Goal: Information Seeking & Learning: Learn about a topic

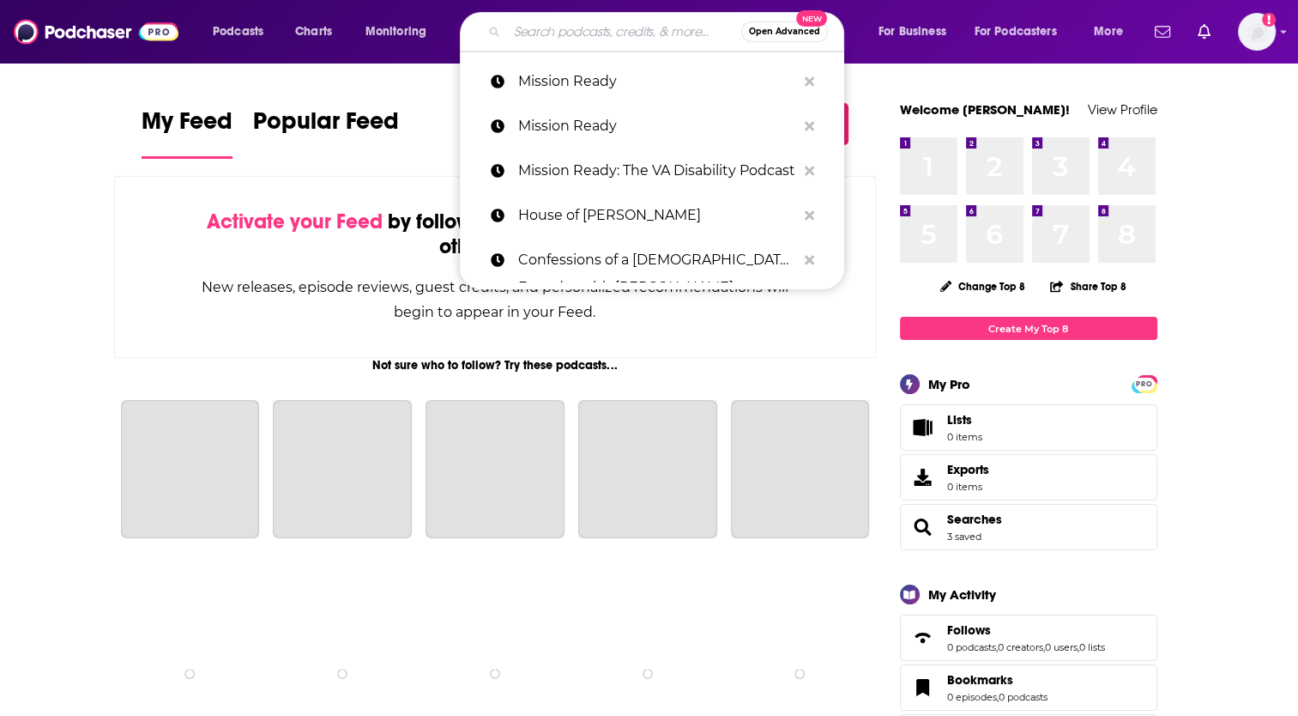
click at [589, 30] on input "Search podcasts, credits, & more..." at bounding box center [624, 31] width 234 height 27
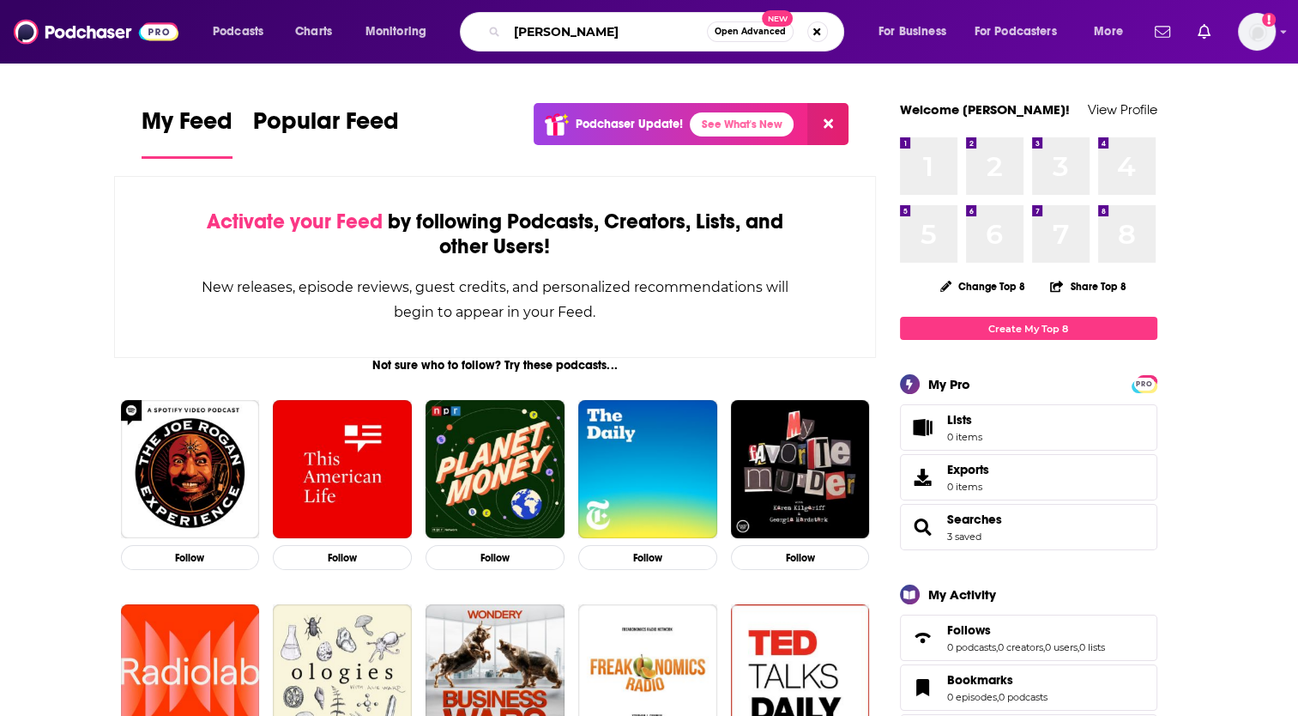
type input "[PERSON_NAME]"
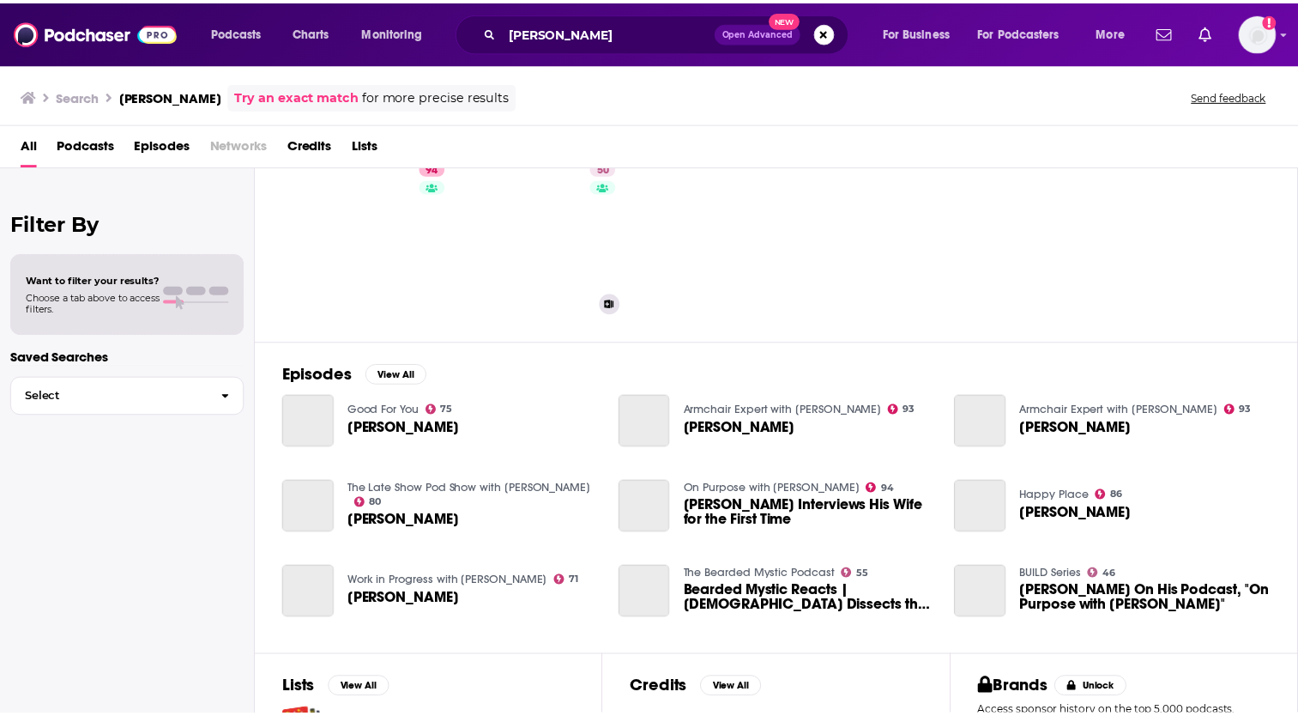
scroll to position [65, 0]
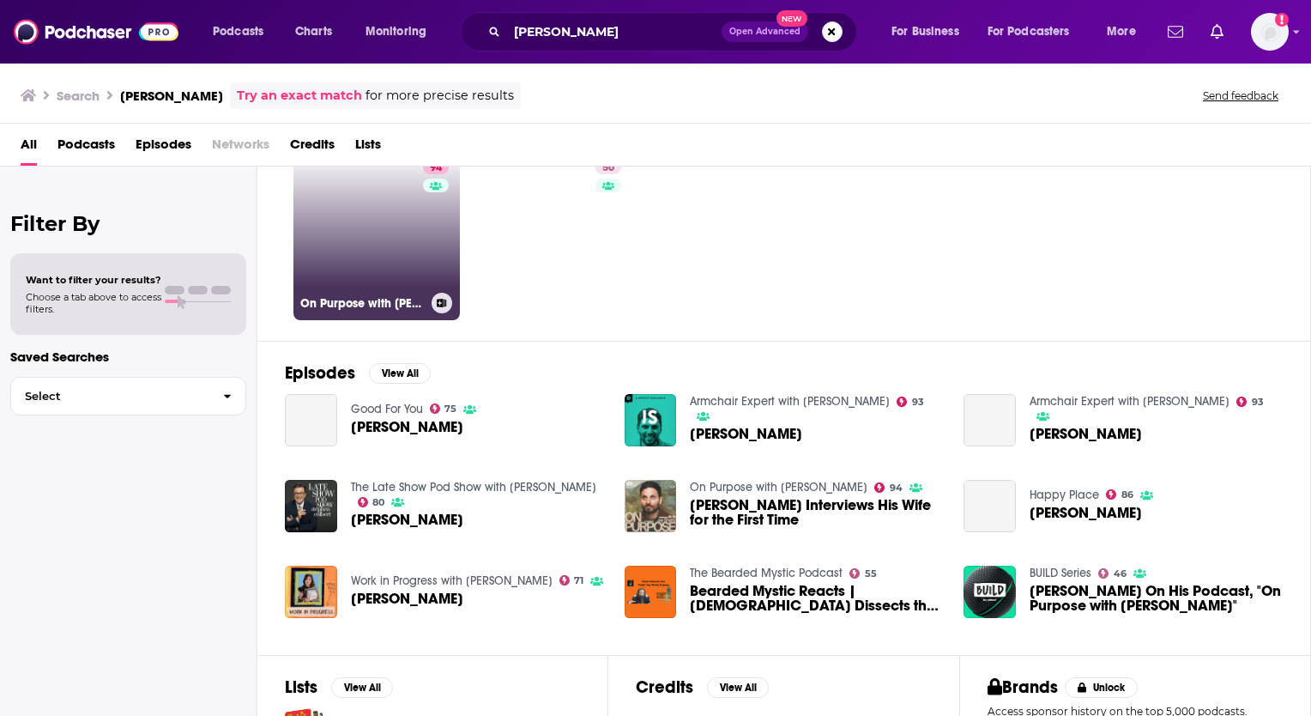
click at [377, 239] on link "94 On Purpose with [PERSON_NAME]" at bounding box center [376, 237] width 166 height 166
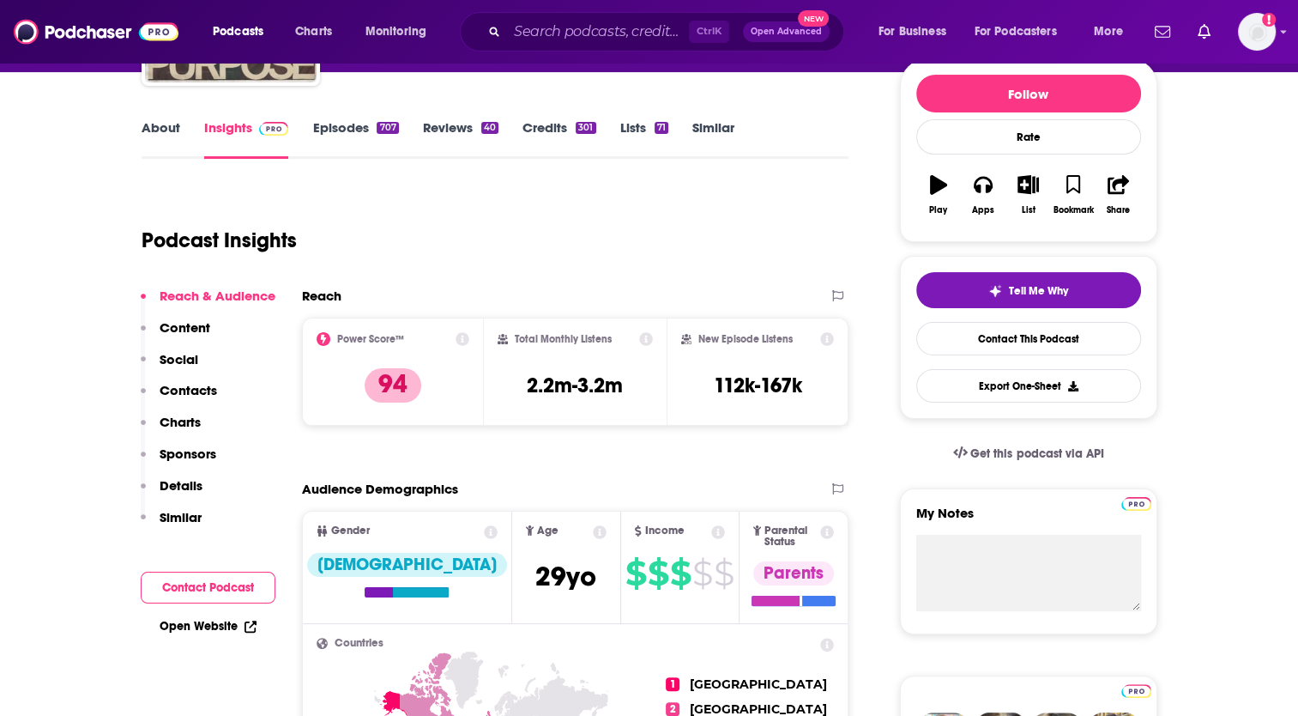
scroll to position [239, 0]
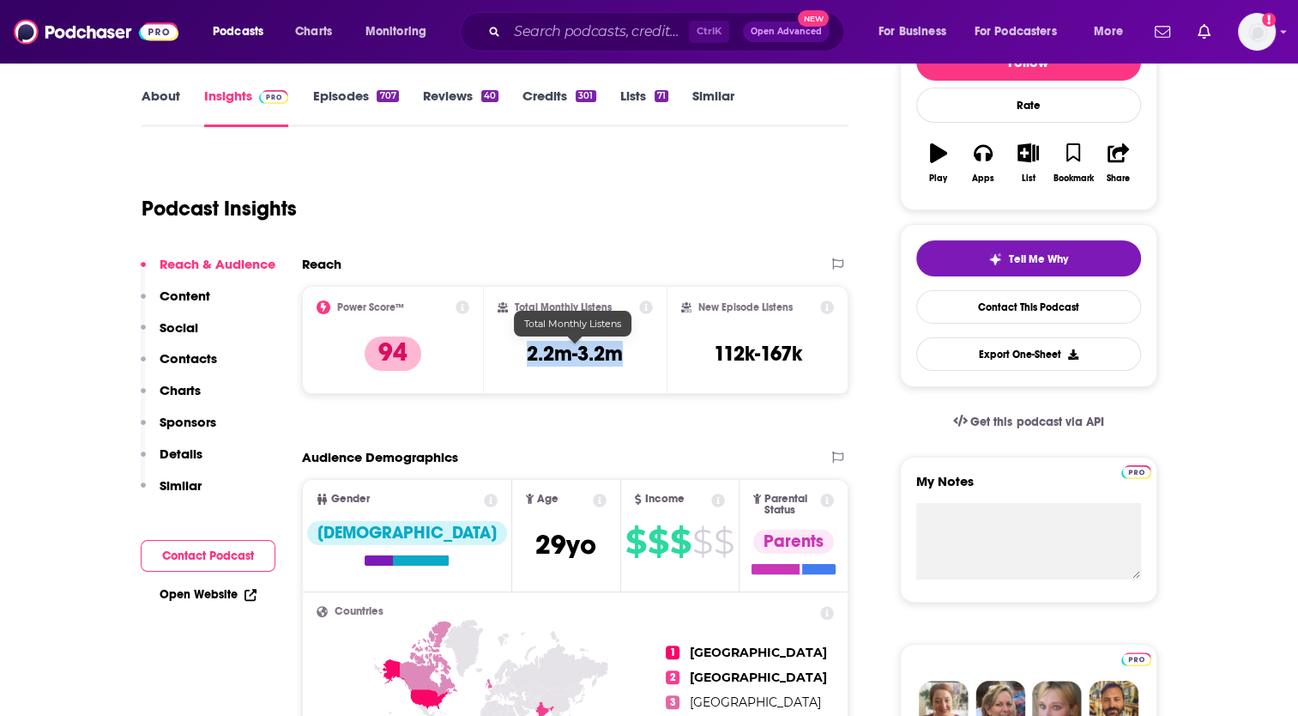
drag, startPoint x: 631, startPoint y: 359, endPoint x: 525, endPoint y: 352, distance: 106.6
click at [525, 352] on div "Total Monthly Listens 2.2m-3.2m" at bounding box center [575, 339] width 155 height 79
copy h3 "2.2m-3.2m"
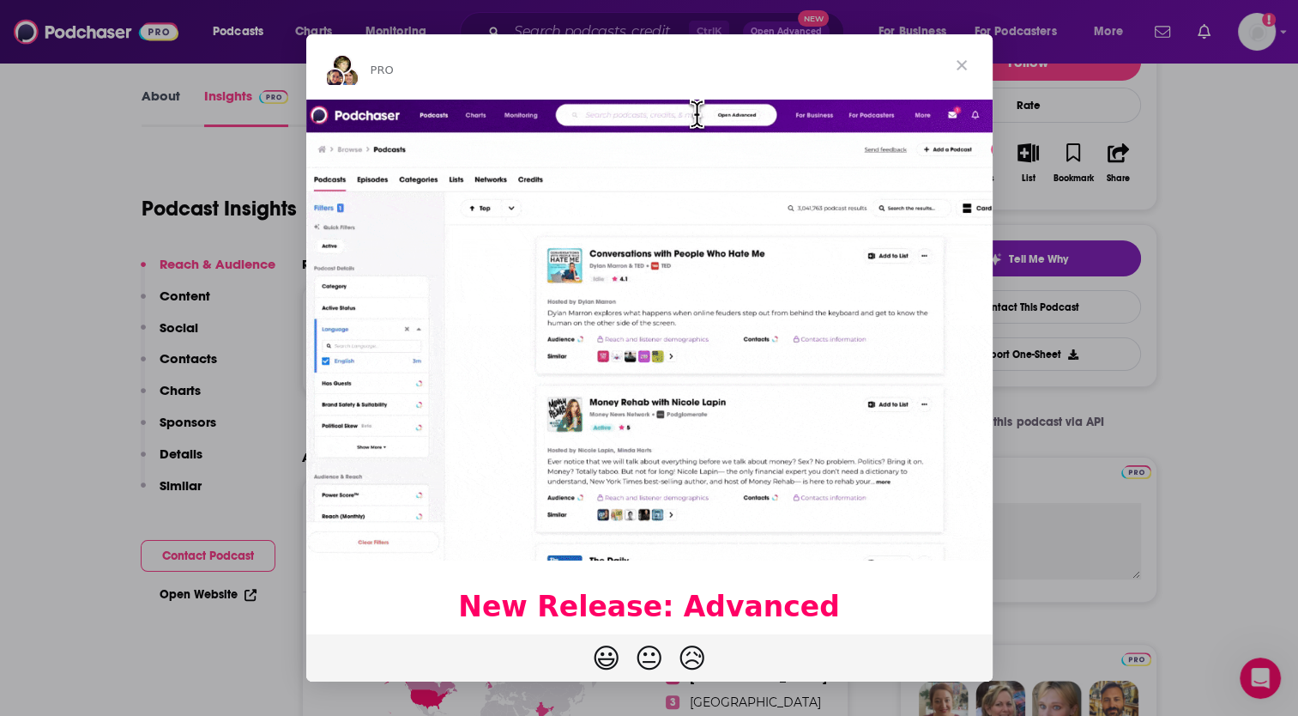
scroll to position [0, 0]
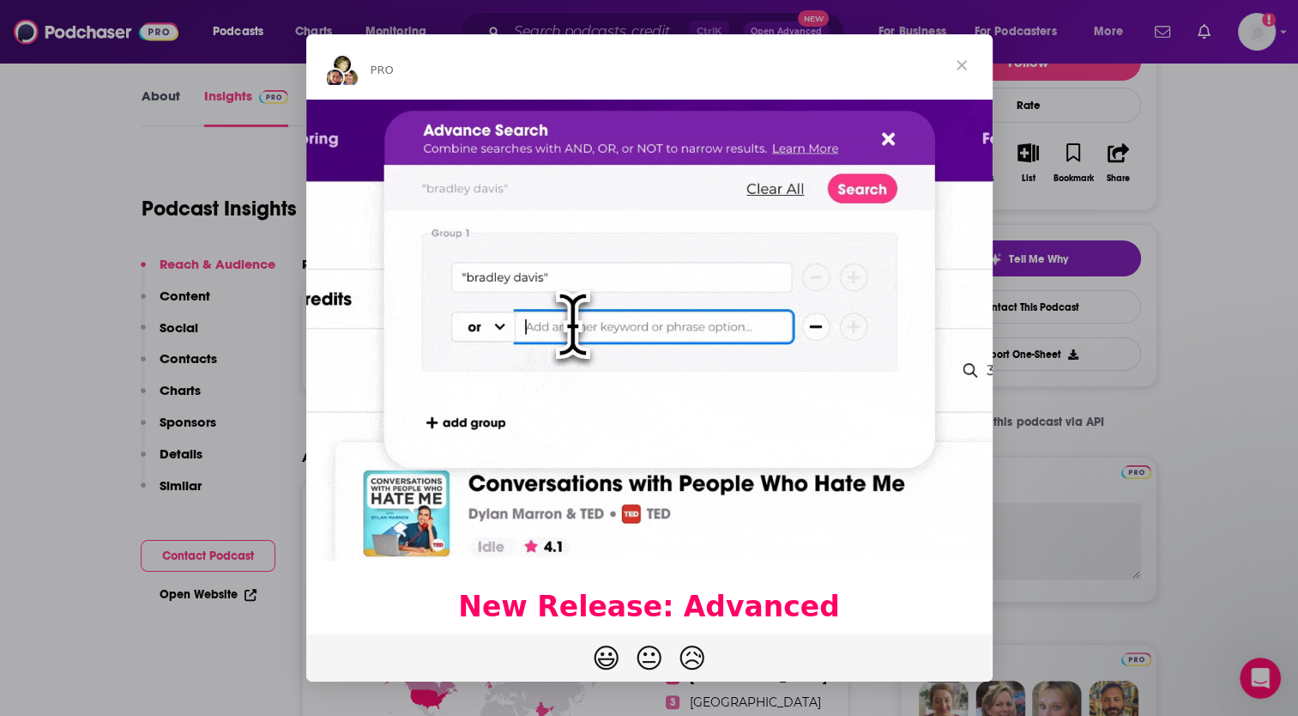
click at [1136, 239] on div "Intercom messenger" at bounding box center [649, 358] width 1298 height 716
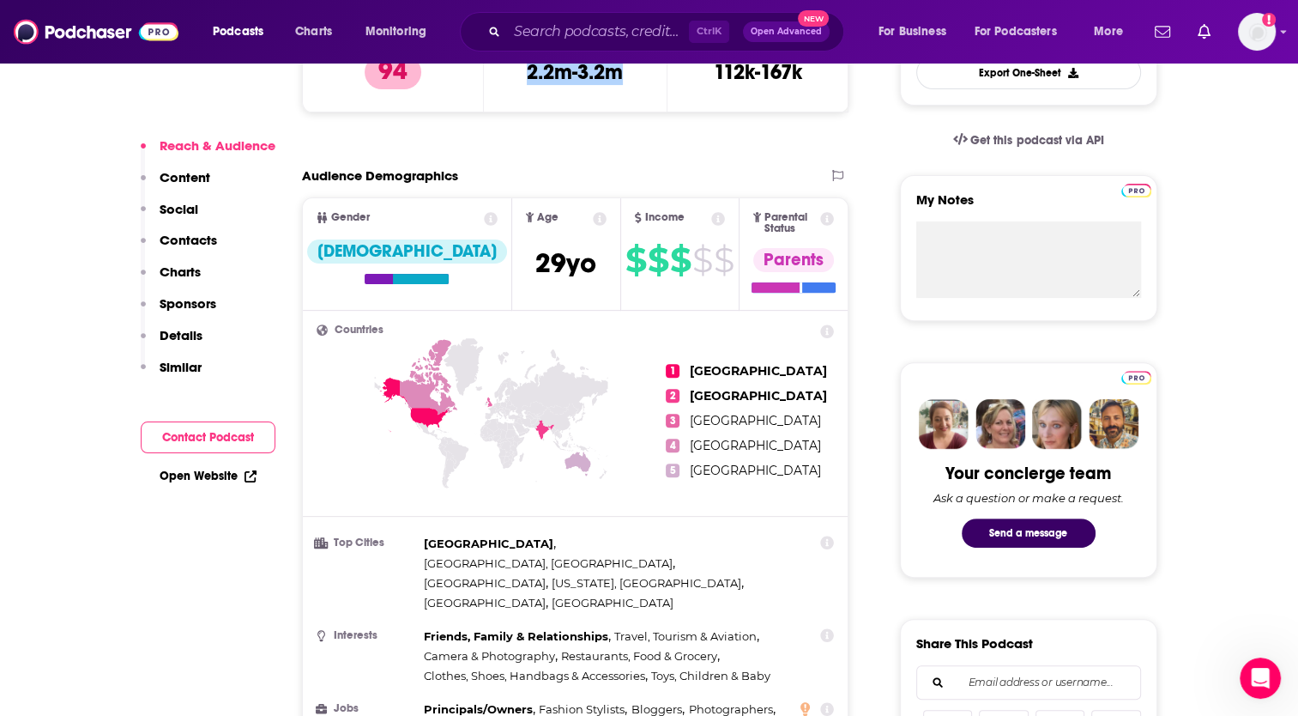
scroll to position [524, 0]
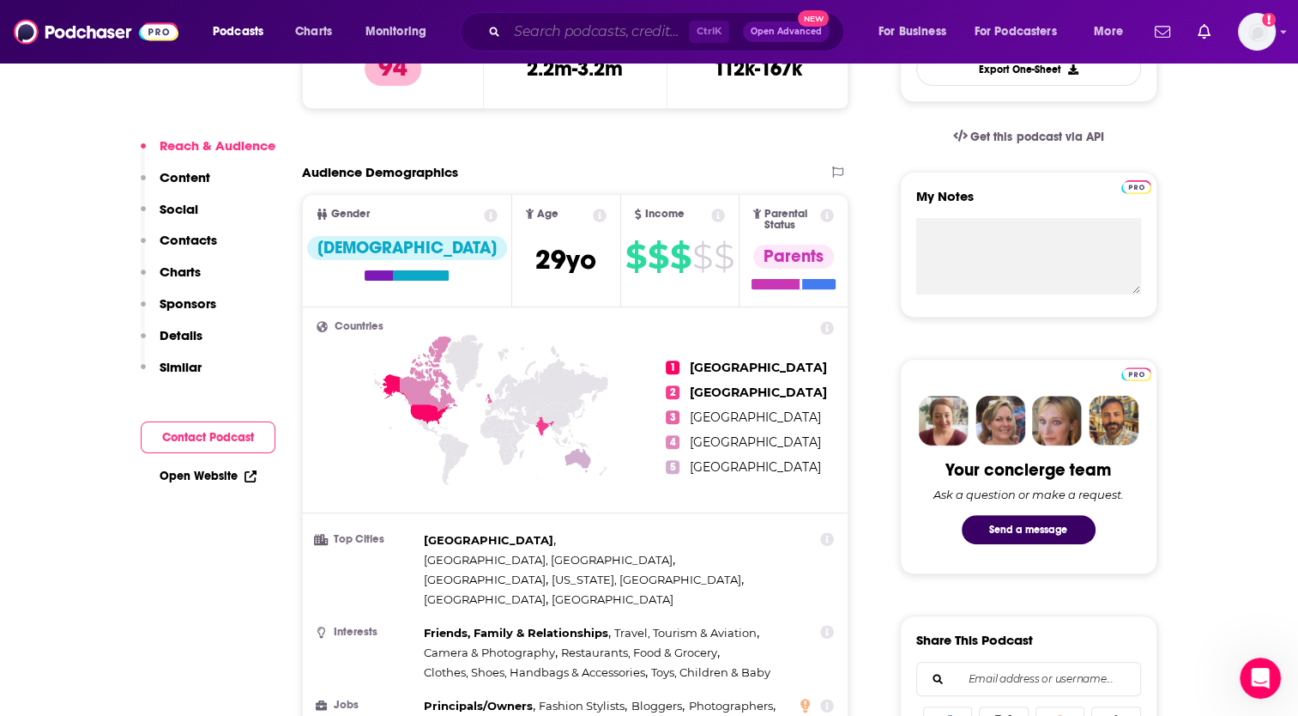
click at [628, 21] on input "Search podcasts, credits, & more..." at bounding box center [598, 31] width 182 height 27
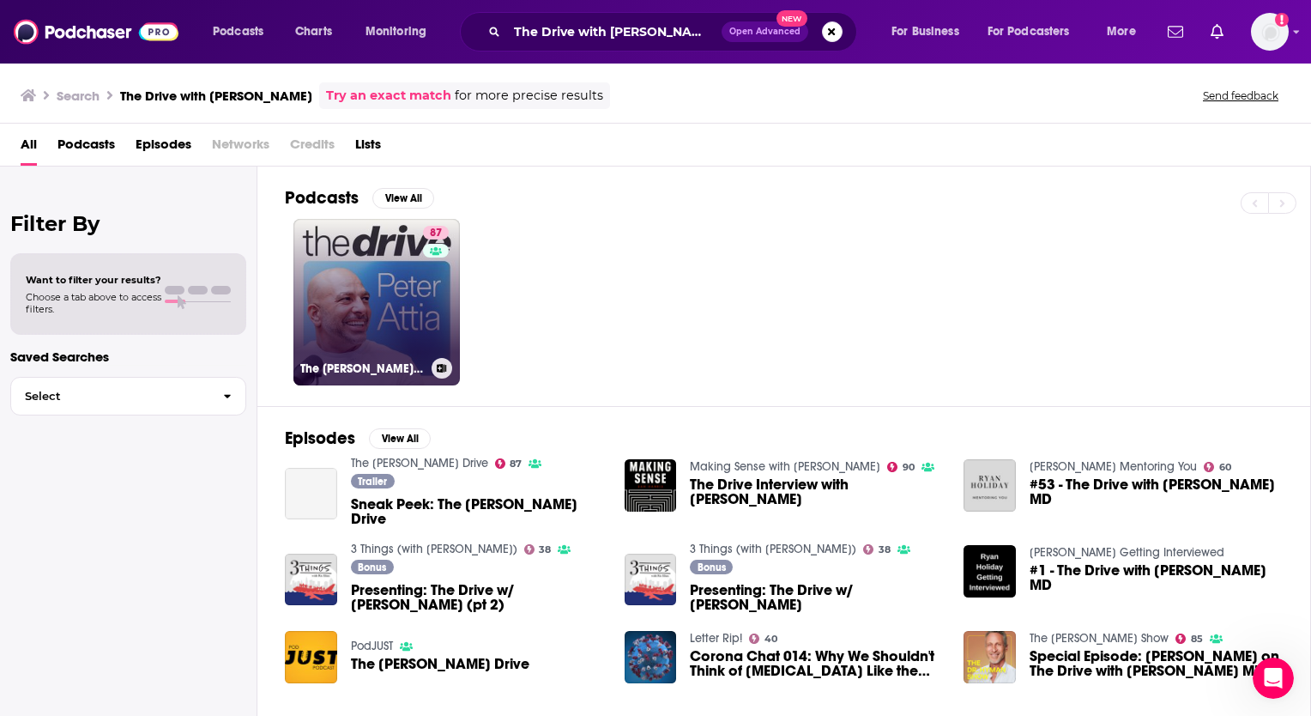
click at [376, 335] on link "[STREET_ADDRESS][PERSON_NAME]" at bounding box center [376, 302] width 166 height 166
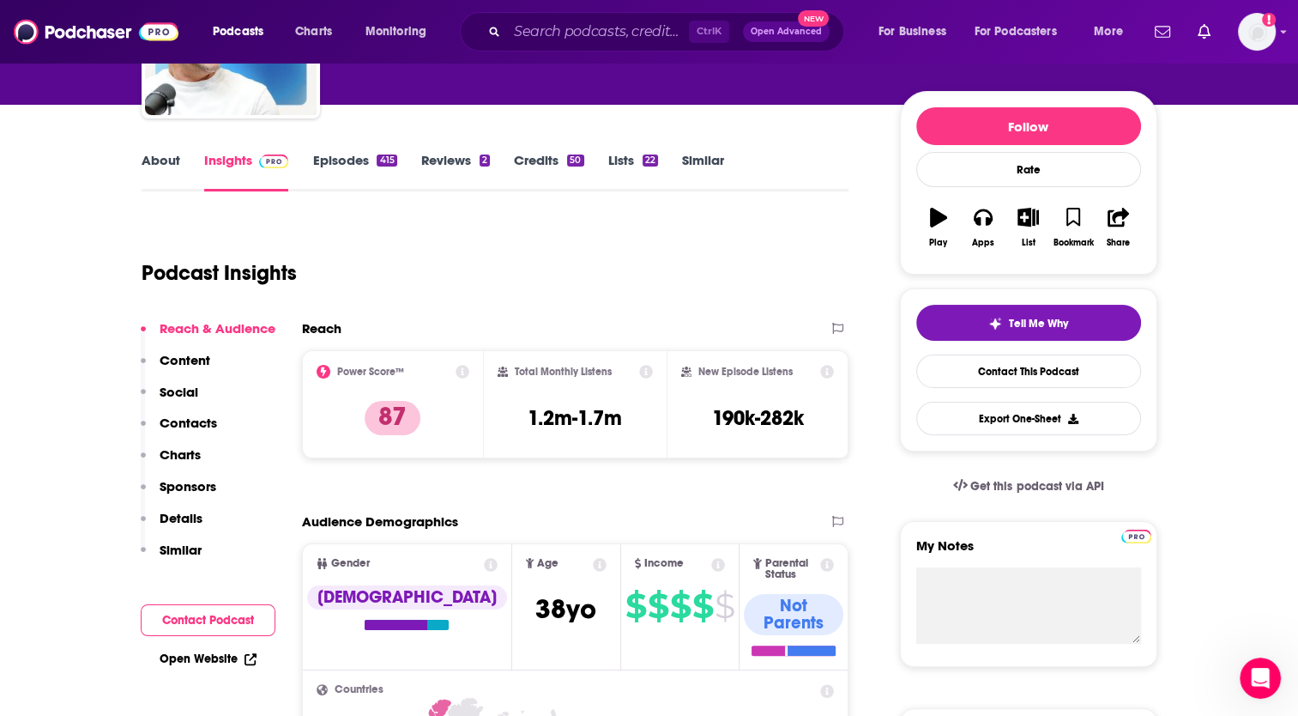
scroll to position [175, 0]
drag, startPoint x: 628, startPoint y: 424, endPoint x: 526, endPoint y: 417, distance: 102.3
click at [526, 417] on div "Total Monthly Listens 1.2m-1.7m" at bounding box center [575, 404] width 155 height 79
copy h3 "1.2m-1.7m"
click at [587, 27] on input "Search podcasts, credits, & more..." at bounding box center [598, 31] width 182 height 27
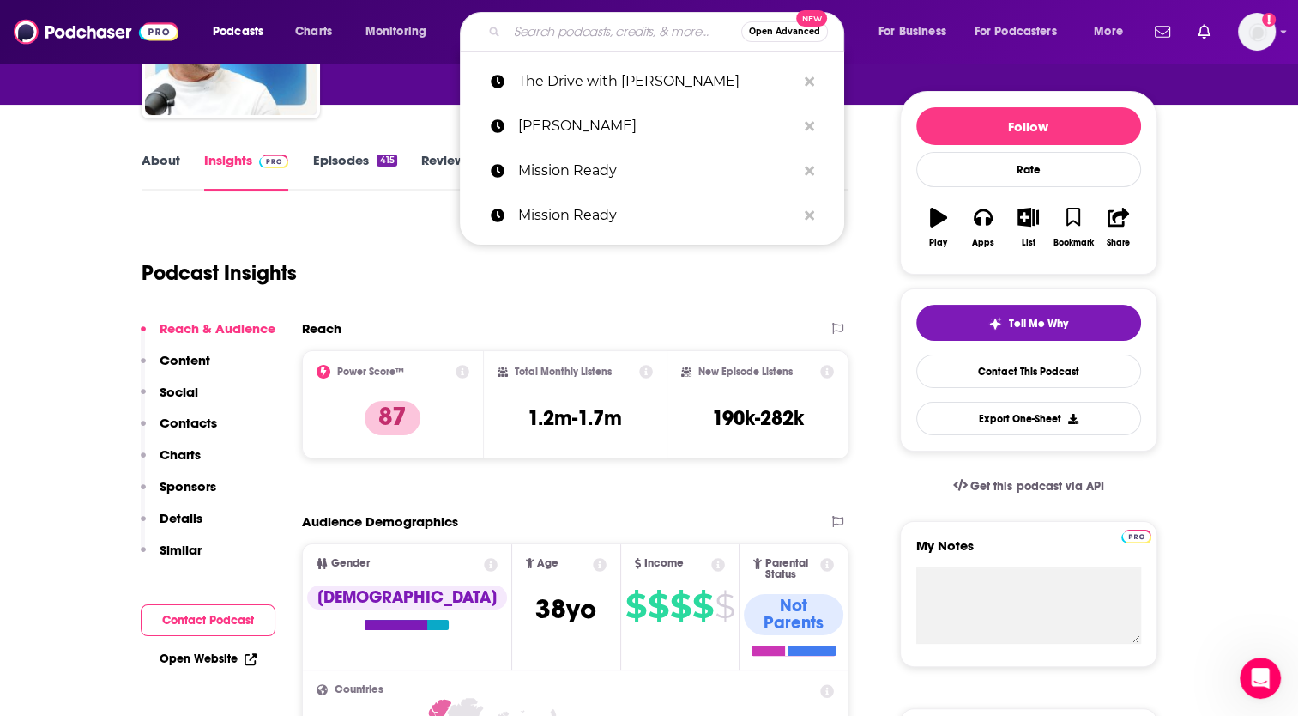
paste input "The Pivot"
type input "The Pivot"
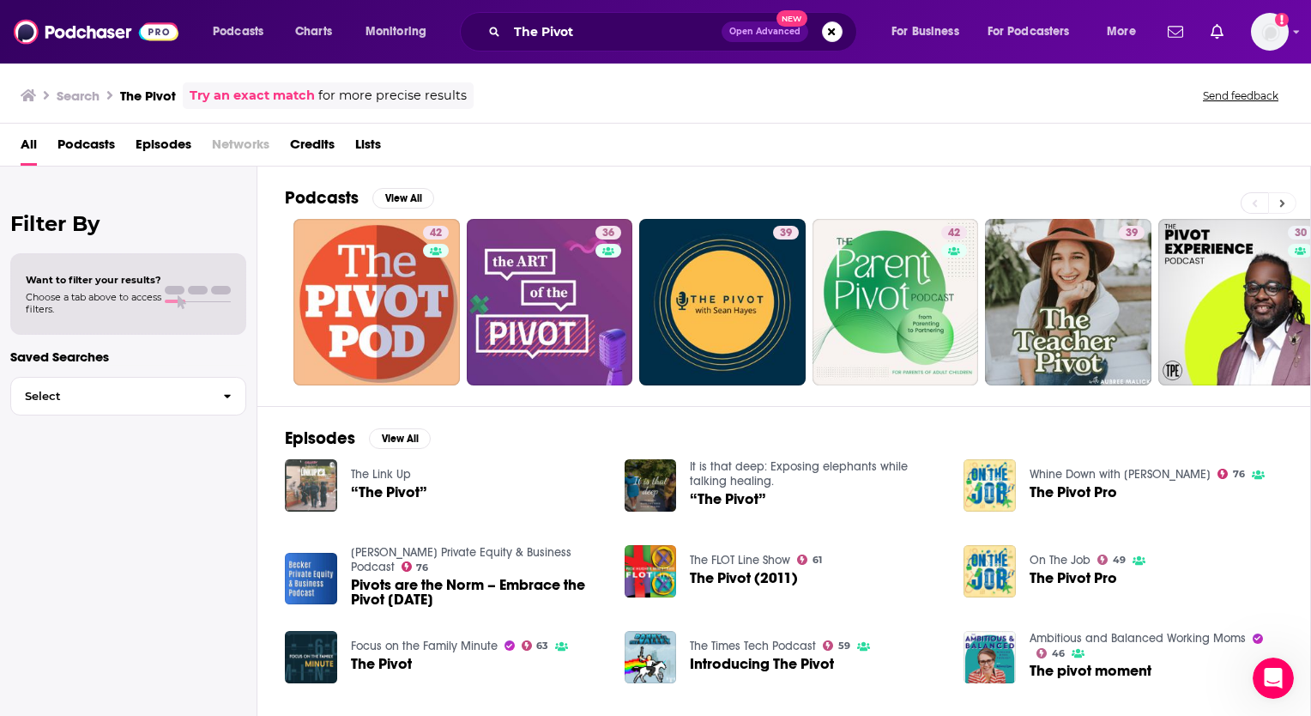
click at [1290, 205] on button at bounding box center [1282, 202] width 28 height 21
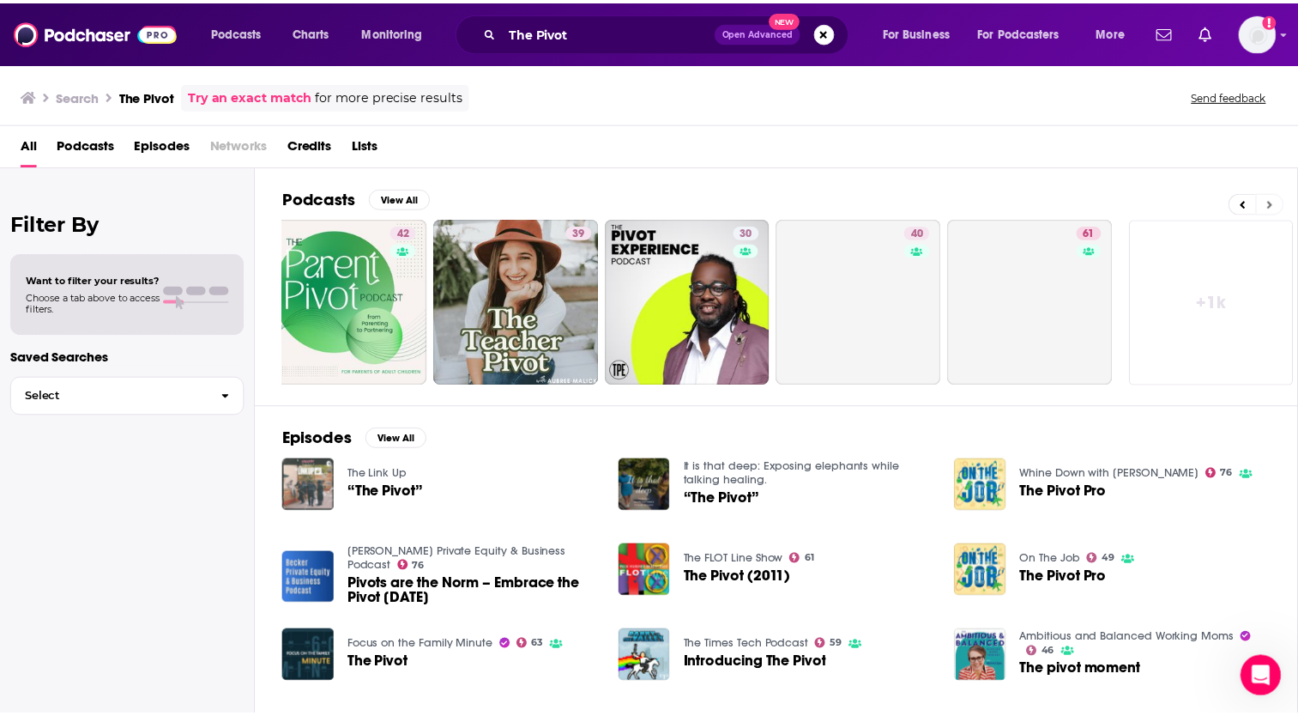
scroll to position [0, 549]
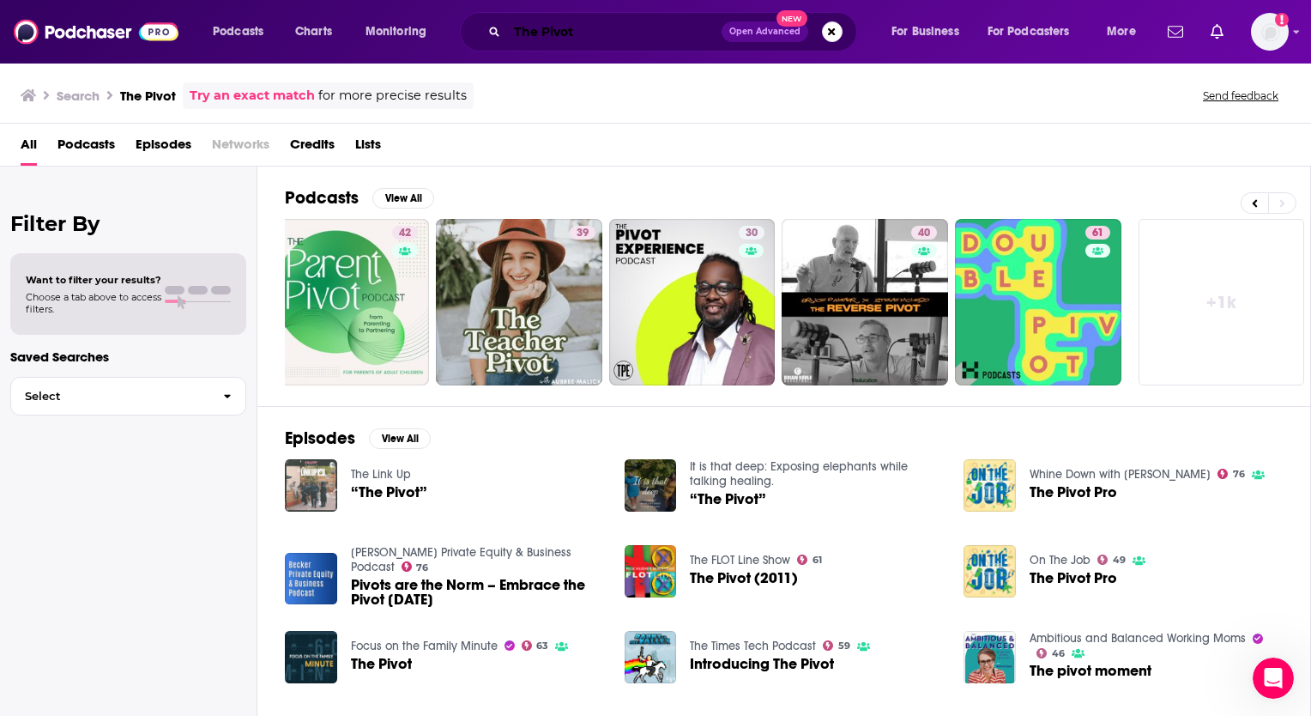
click at [613, 22] on input "The Pivot" at bounding box center [614, 31] width 214 height 27
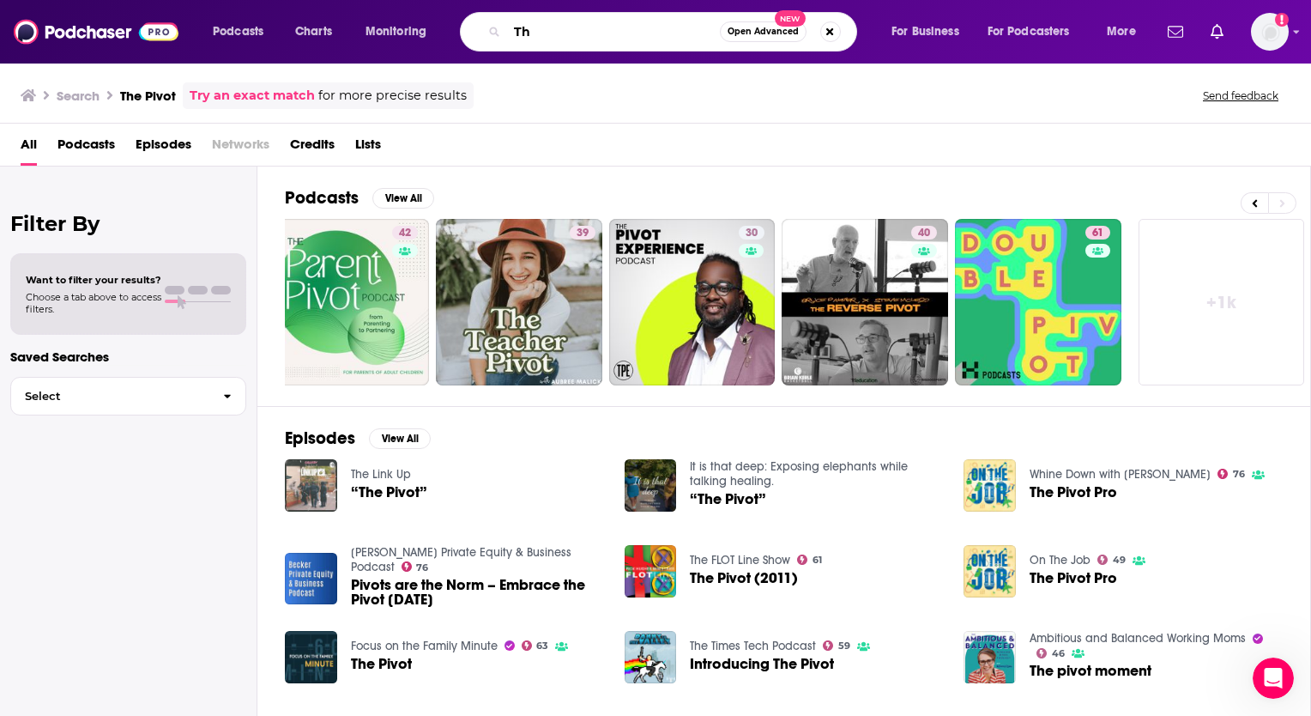
type input "T"
type input "pivot podcast"
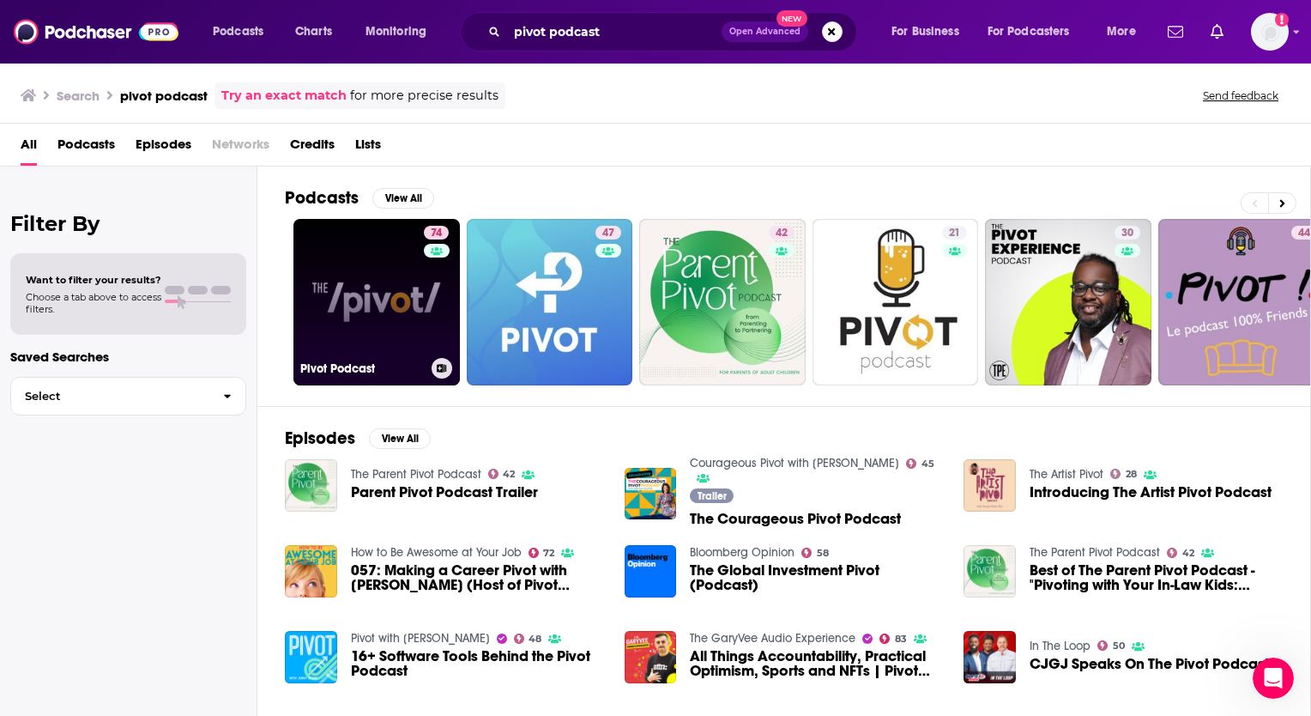
click at [335, 287] on link "74 Pivot Podcast" at bounding box center [376, 302] width 166 height 166
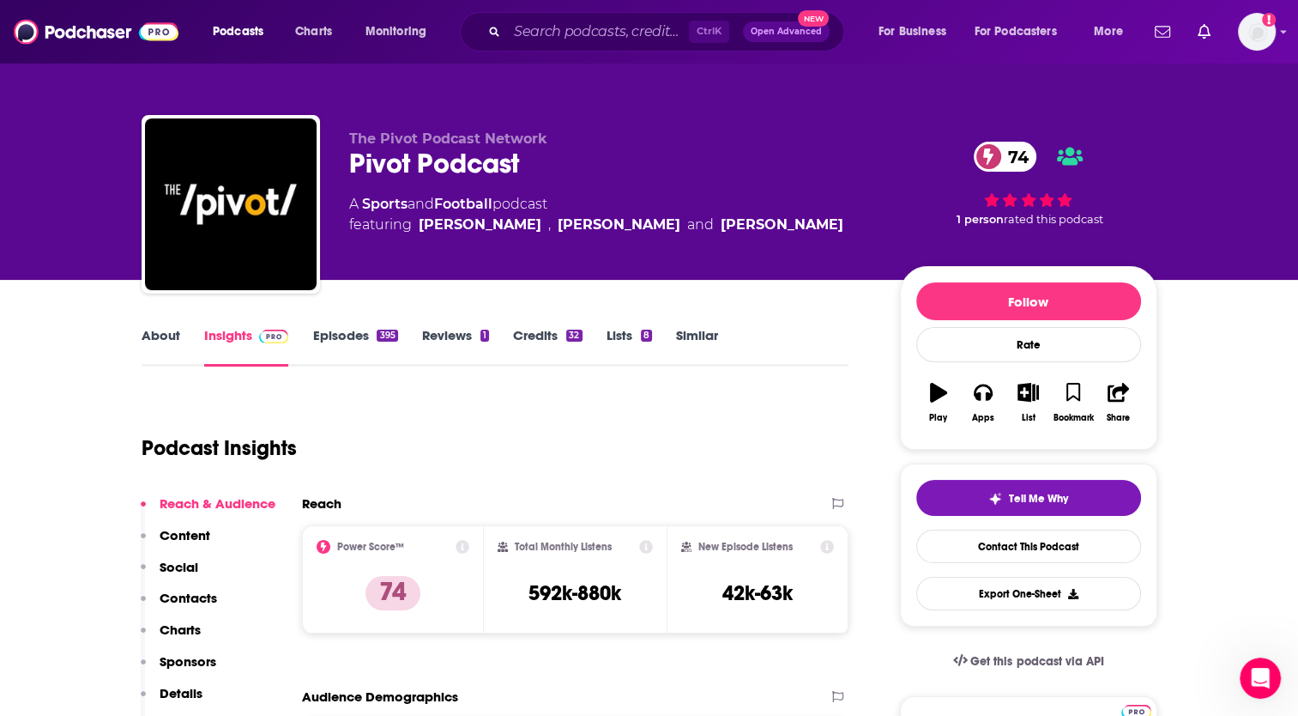
scroll to position [165, 0]
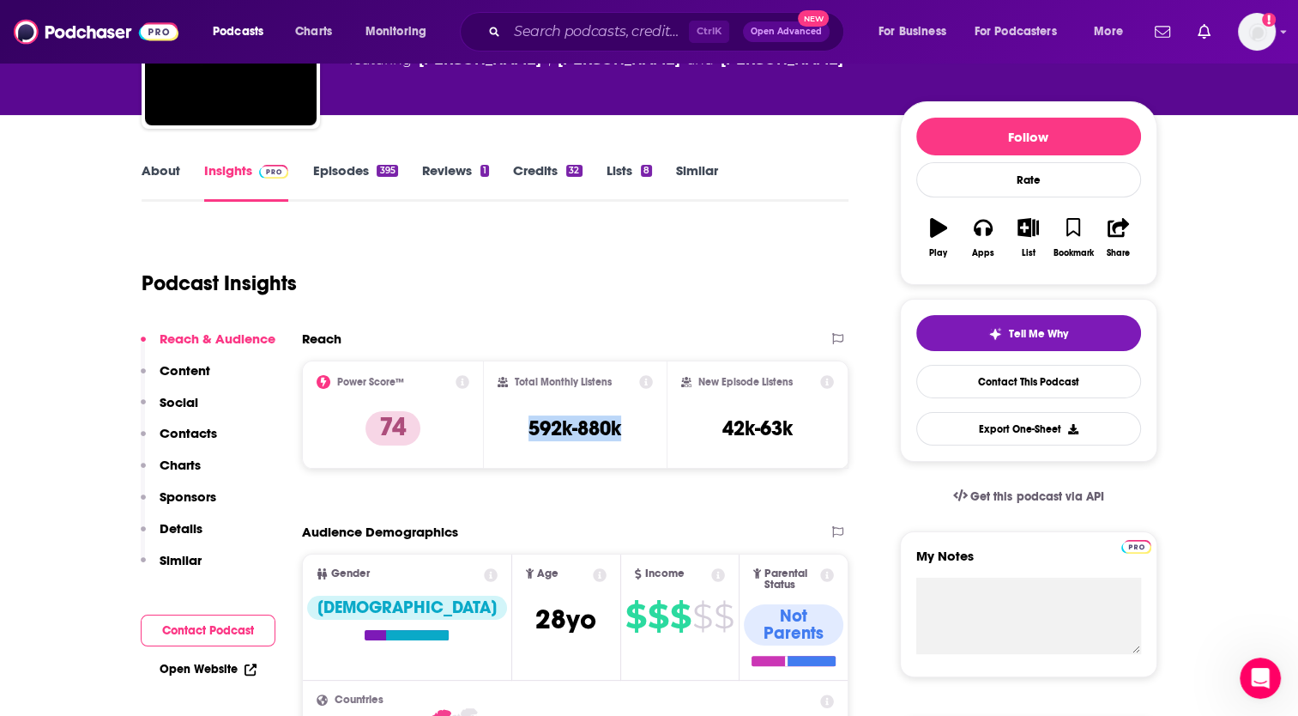
drag, startPoint x: 628, startPoint y: 429, endPoint x: 522, endPoint y: 429, distance: 105.5
click at [522, 429] on div "Total Monthly Listens 592k-880k" at bounding box center [575, 414] width 155 height 79
copy h3 "592k-880k"
click at [604, 27] on input "Search podcasts, credits, & more..." at bounding box center [598, 31] width 182 height 27
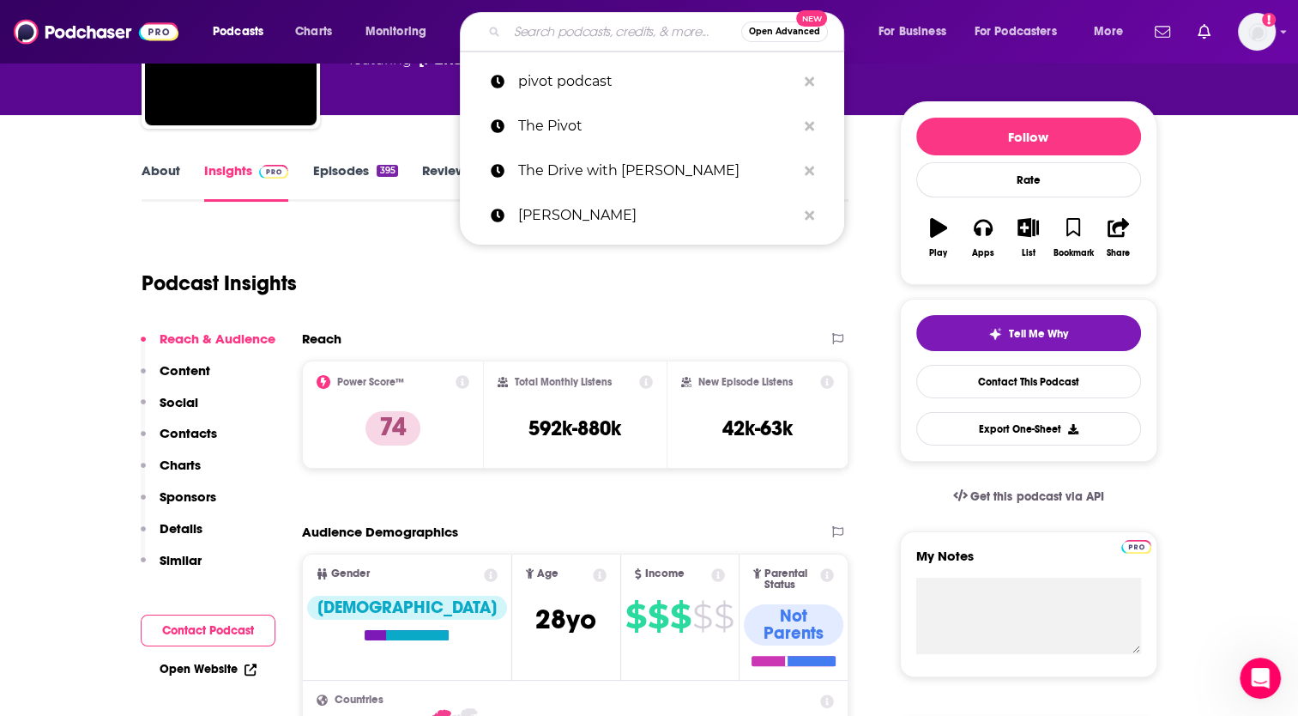
paste input "Team Never Quit"
type input "Team Never Quit"
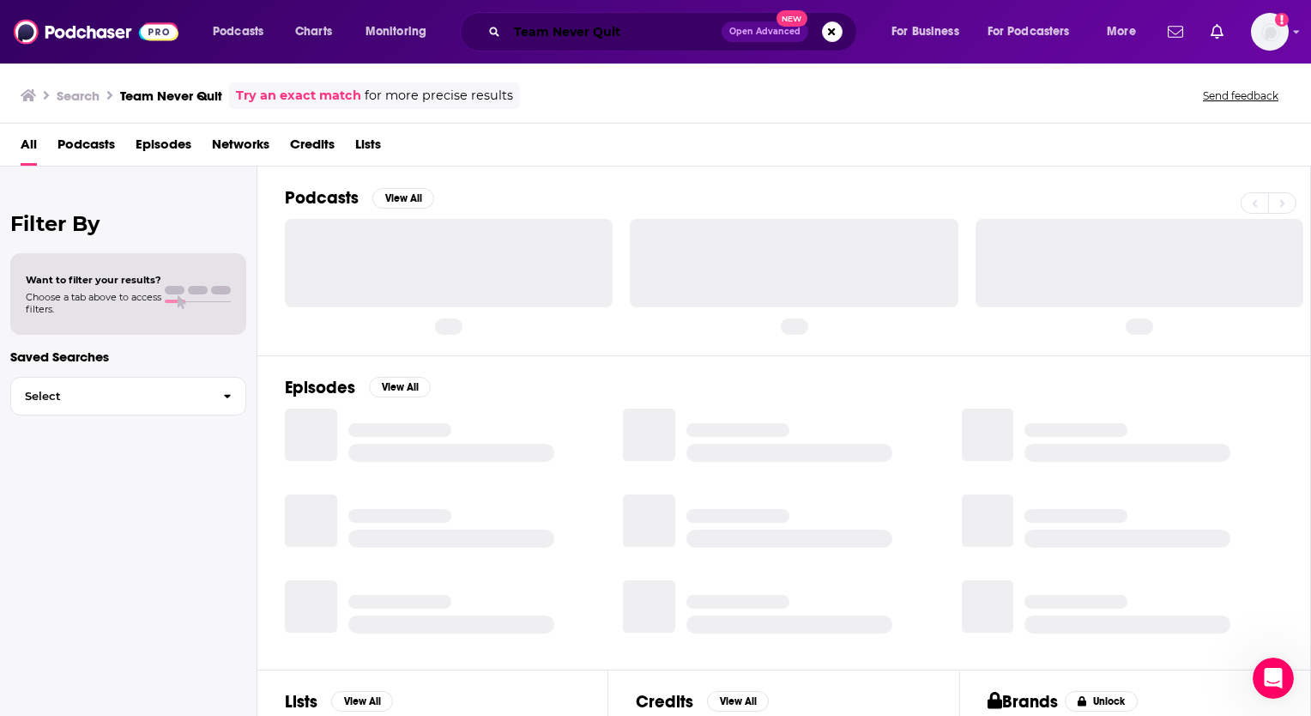
click at [677, 36] on input "Team Never Quit" at bounding box center [614, 31] width 214 height 27
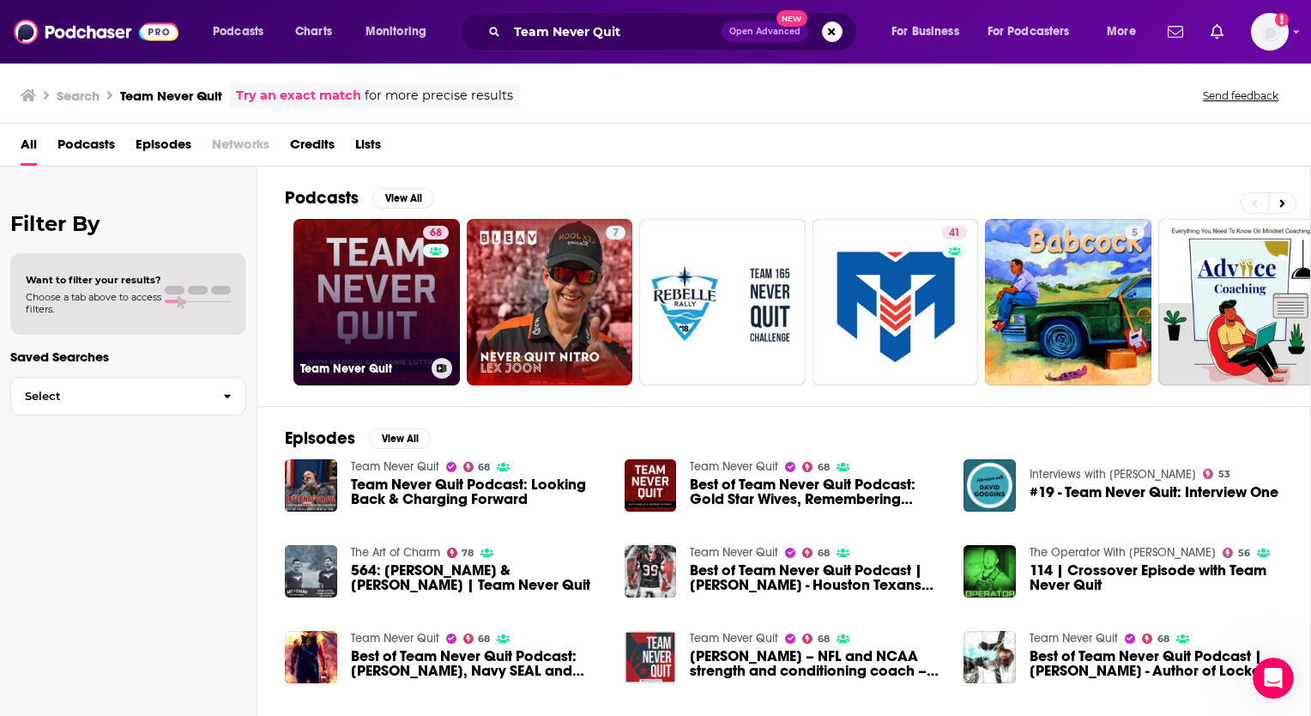
click at [376, 281] on link "68 Team Never Quit" at bounding box center [376, 302] width 166 height 166
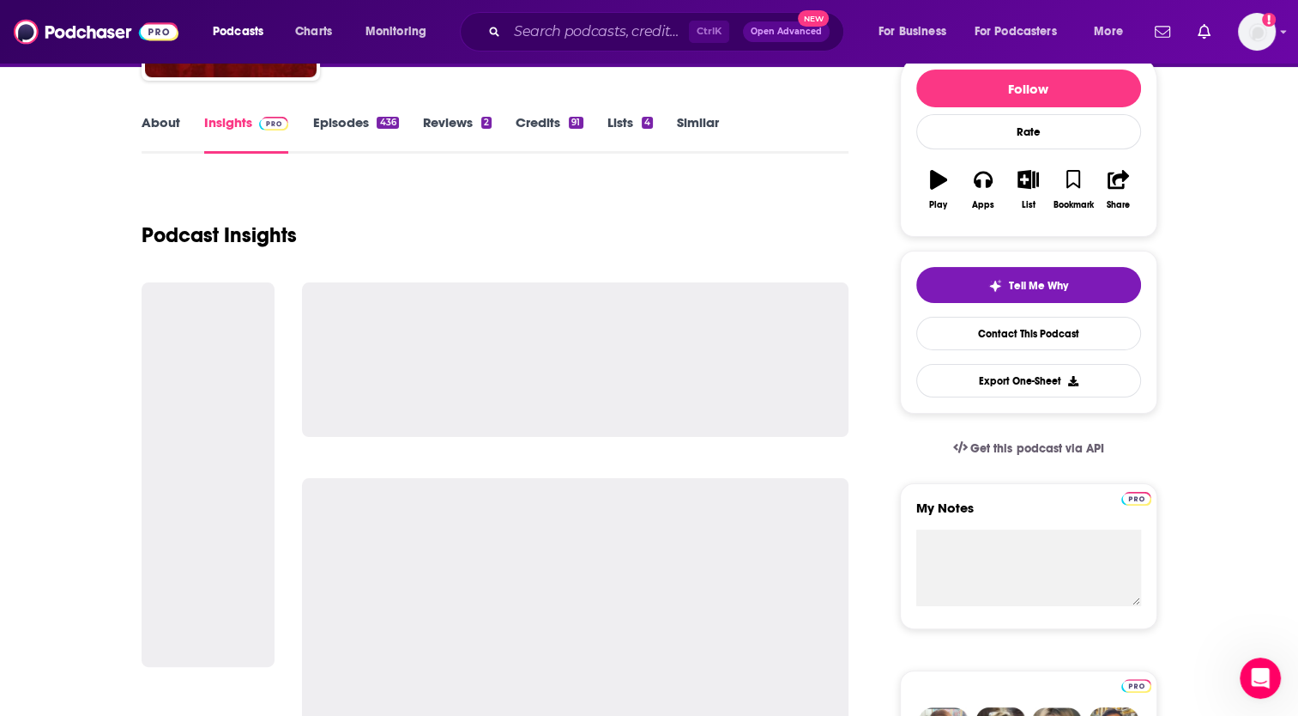
scroll to position [244, 0]
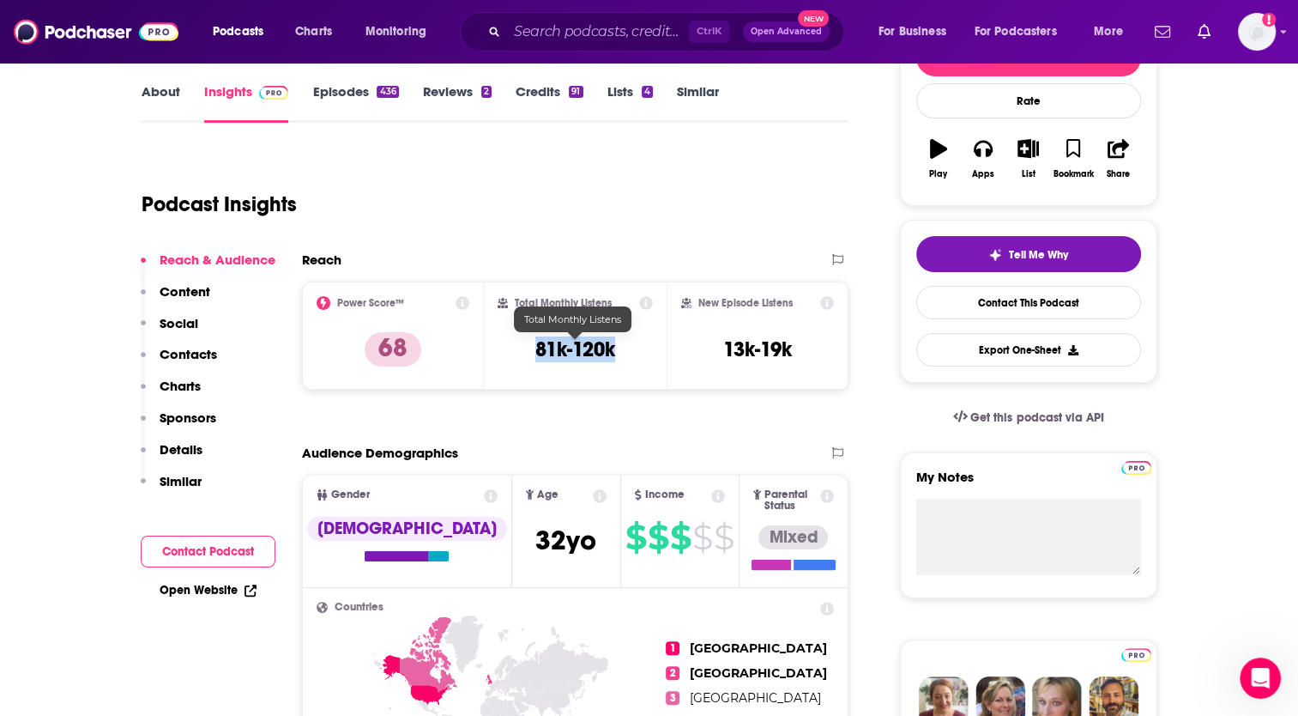
drag, startPoint x: 622, startPoint y: 353, endPoint x: 539, endPoint y: 345, distance: 83.6
click at [539, 345] on div "Total Monthly Listens 81k-120k" at bounding box center [575, 335] width 155 height 79
copy h3 "81k-120k"
click at [589, 21] on input "Search podcasts, credits, & more..." at bounding box center [598, 31] width 182 height 27
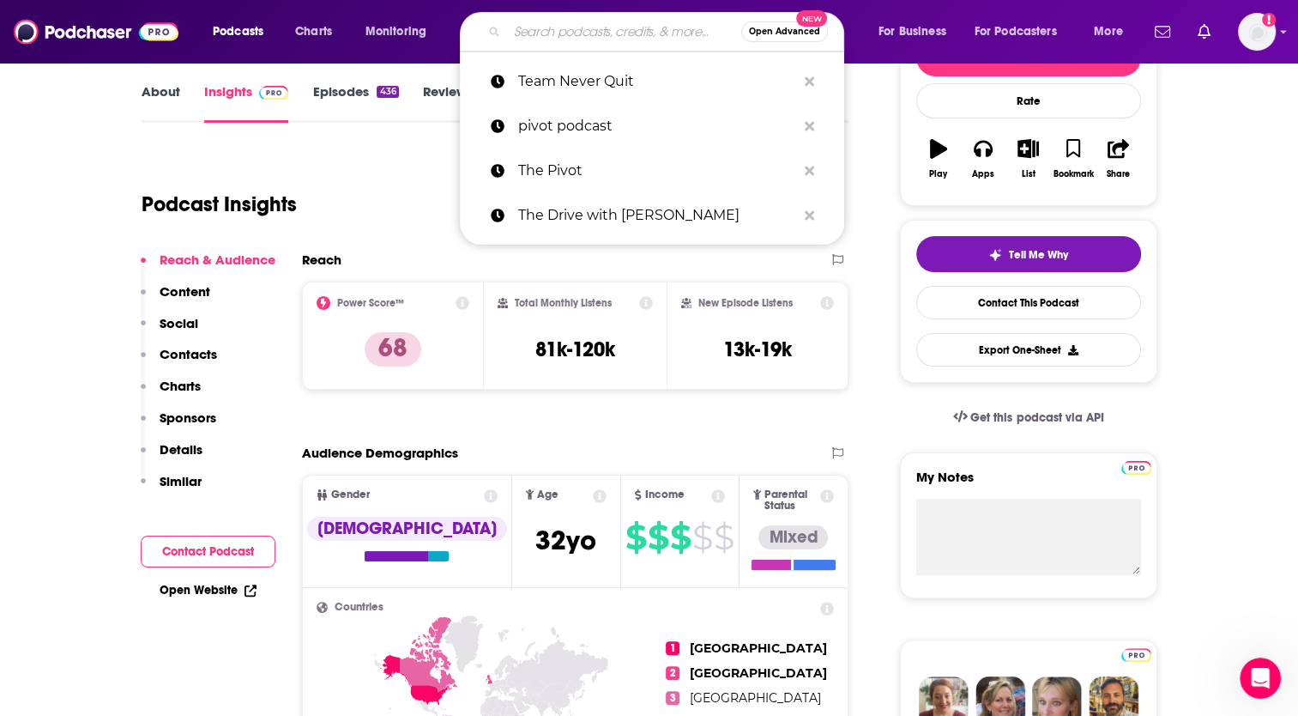
paste input "Black Rifle Coffee Podcast"
type input "Black Rifle Coffee Podcast"
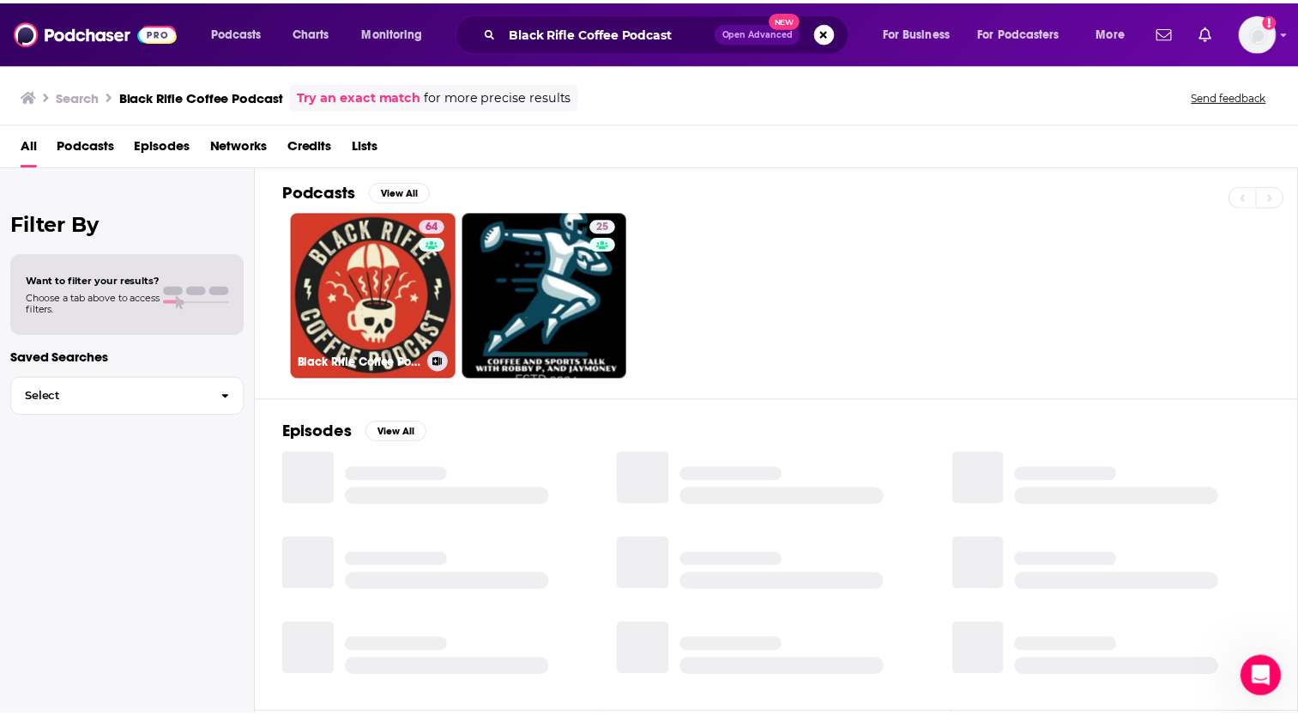
scroll to position [40, 0]
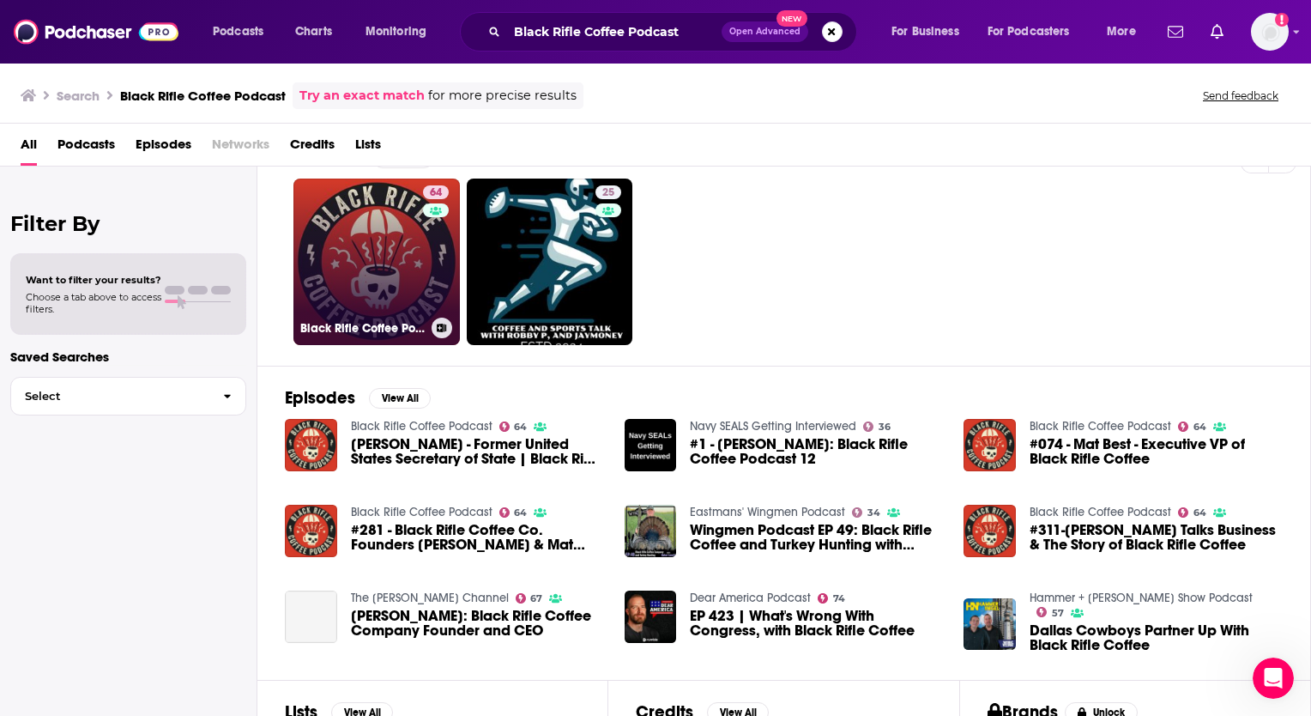
click at [388, 269] on link "64 Black Rifle Coffee Podcast" at bounding box center [376, 261] width 166 height 166
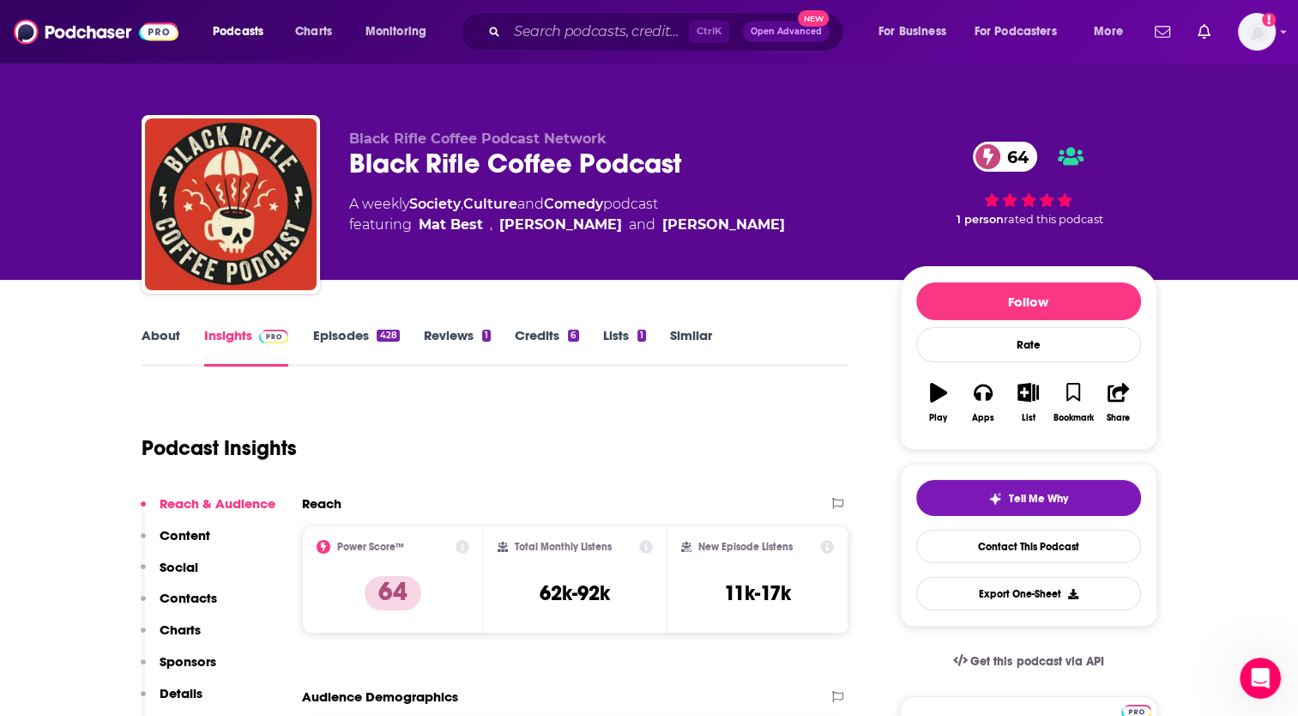
scroll to position [144, 0]
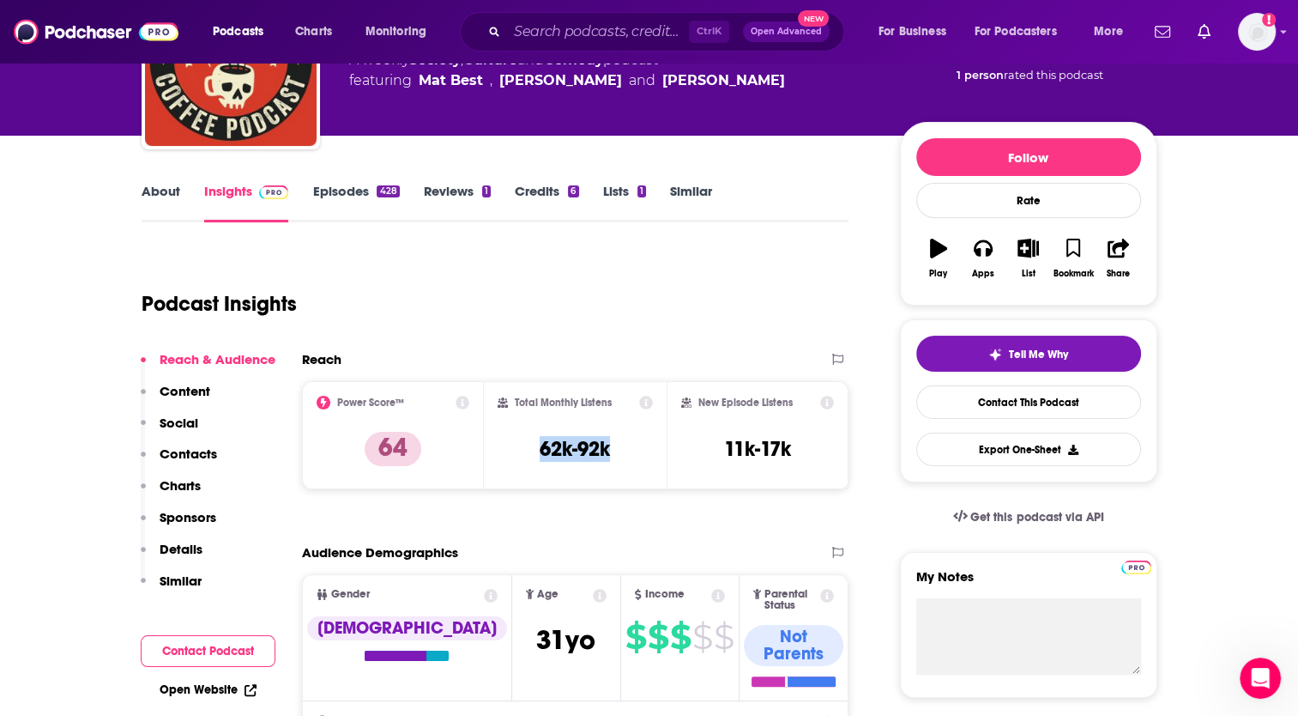
drag, startPoint x: 624, startPoint y: 450, endPoint x: 527, endPoint y: 451, distance: 97.0
click at [527, 451] on div "Total Monthly Listens 62k-92k" at bounding box center [575, 434] width 155 height 79
copy h3 "62k-92k"
click at [571, 21] on input "Search podcasts, credits, & more..." at bounding box center [598, 31] width 182 height 27
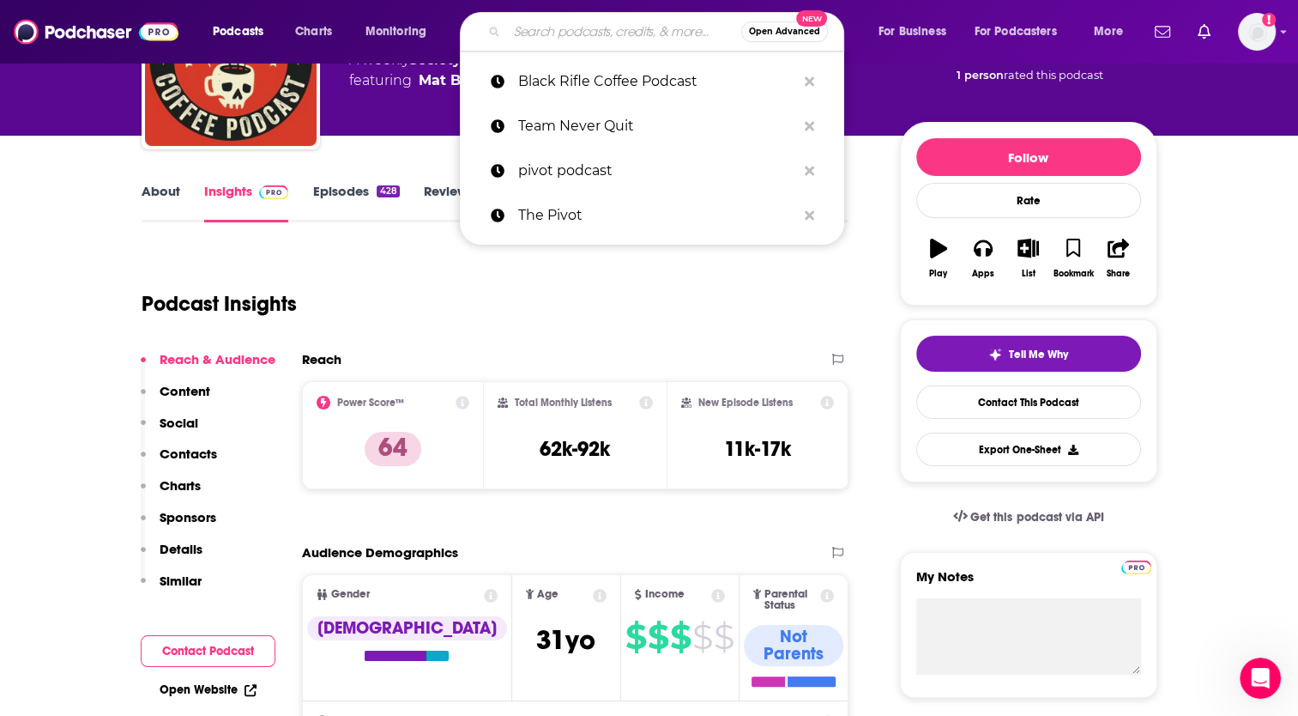
paste input "The [PERSON_NAME] Show"
type input "The [PERSON_NAME] Show"
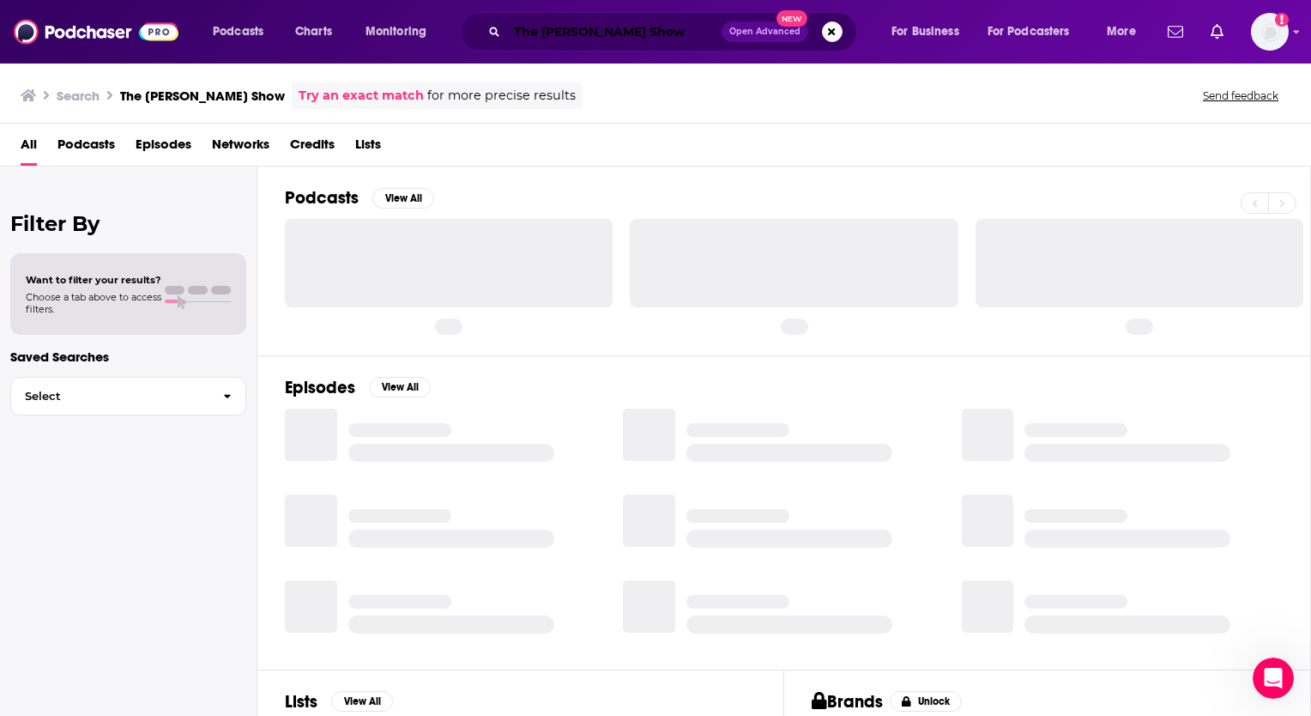
click at [676, 39] on input "The [PERSON_NAME] Show" at bounding box center [614, 31] width 214 height 27
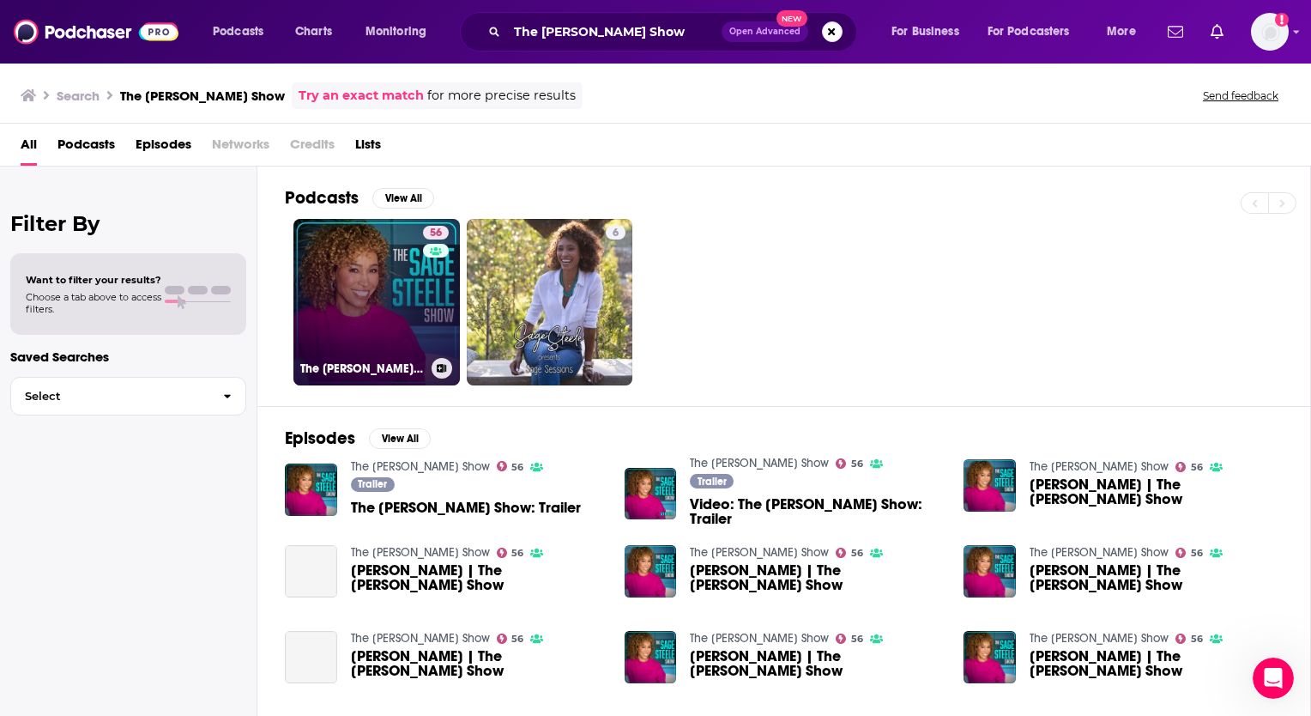
click at [377, 276] on link "56 The [PERSON_NAME] Show" at bounding box center [376, 302] width 166 height 166
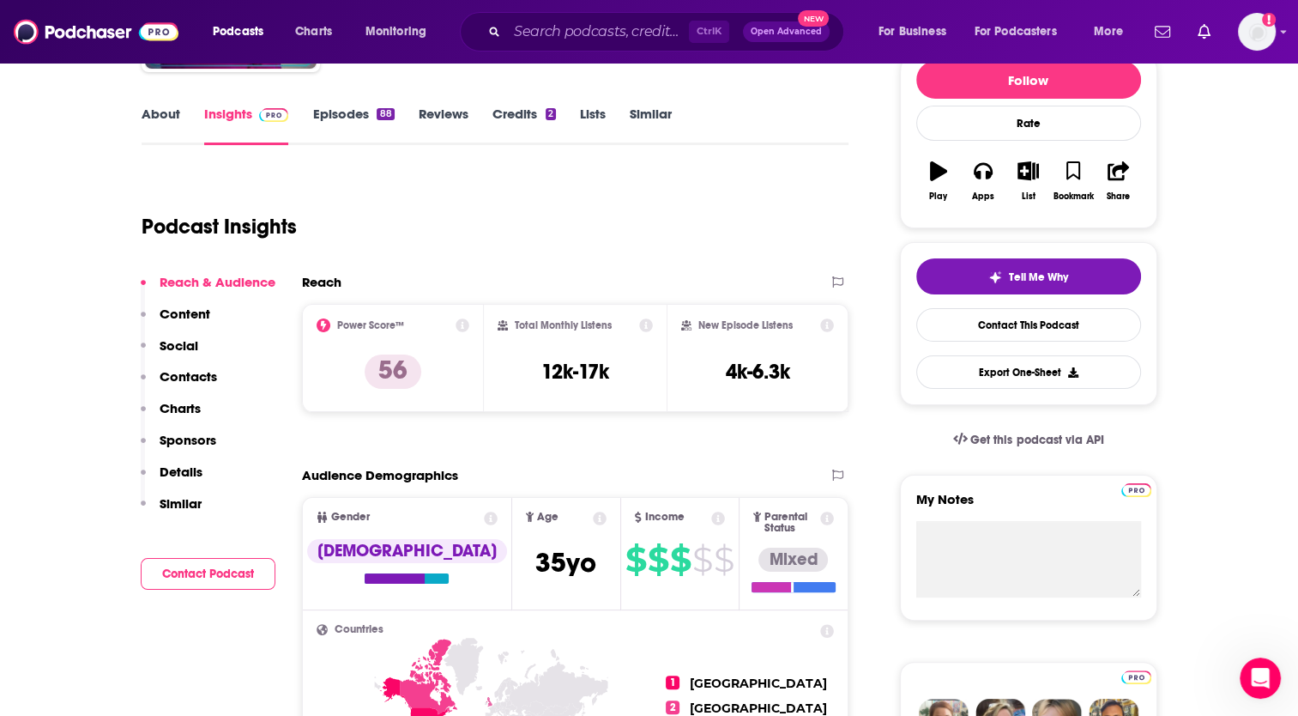
scroll to position [222, 0]
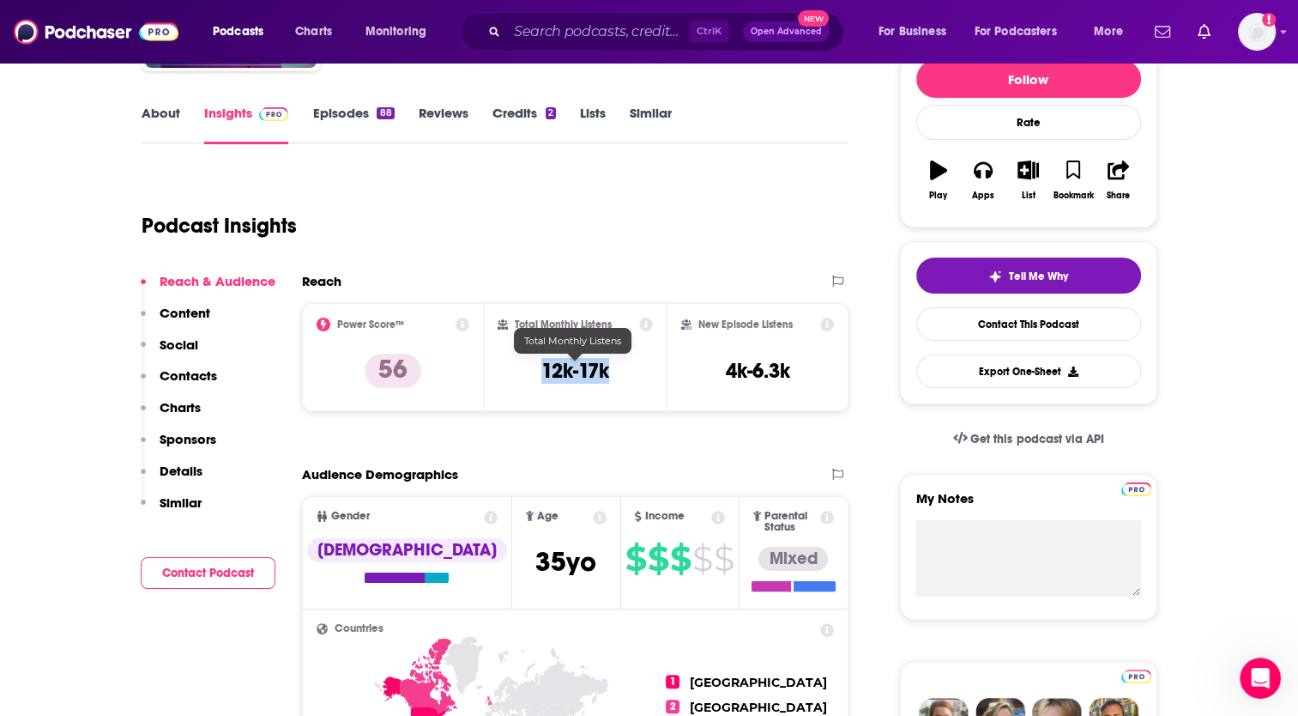
drag, startPoint x: 624, startPoint y: 375, endPoint x: 538, endPoint y: 369, distance: 86.0
click at [538, 369] on div "Total Monthly Listens 12k-17k" at bounding box center [575, 356] width 155 height 79
copy h3 "12k-17k"
click at [597, 24] on input "Search podcasts, credits, & more..." at bounding box center [598, 31] width 182 height 27
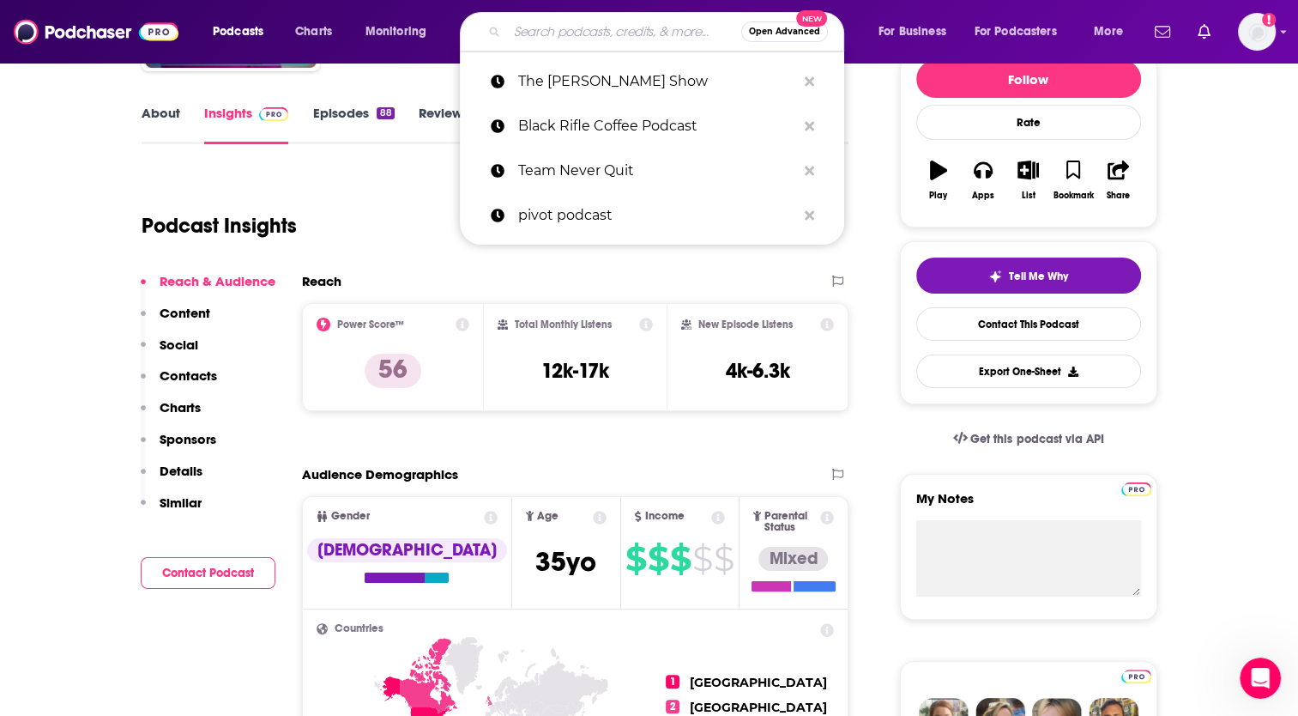
paste input "[PERSON_NAME] Untamed"
type input "[PERSON_NAME] Untamed"
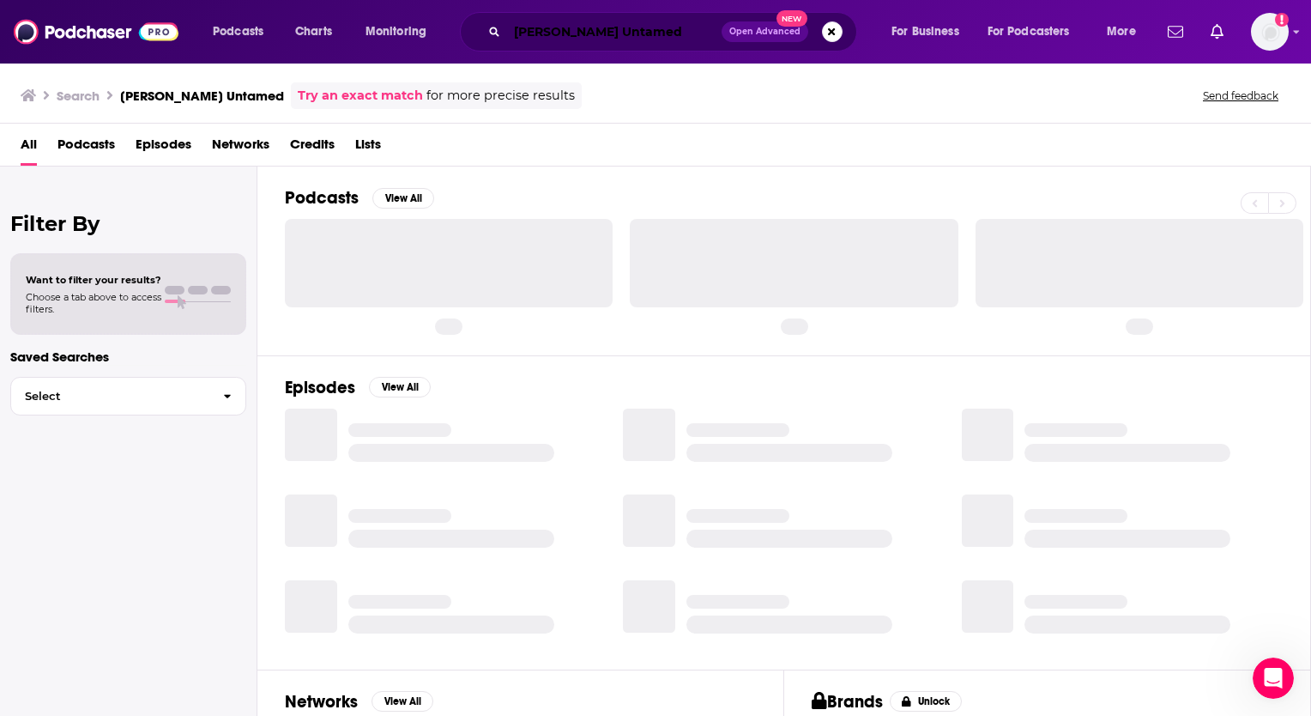
click at [626, 36] on input "[PERSON_NAME] Untamed" at bounding box center [614, 31] width 214 height 27
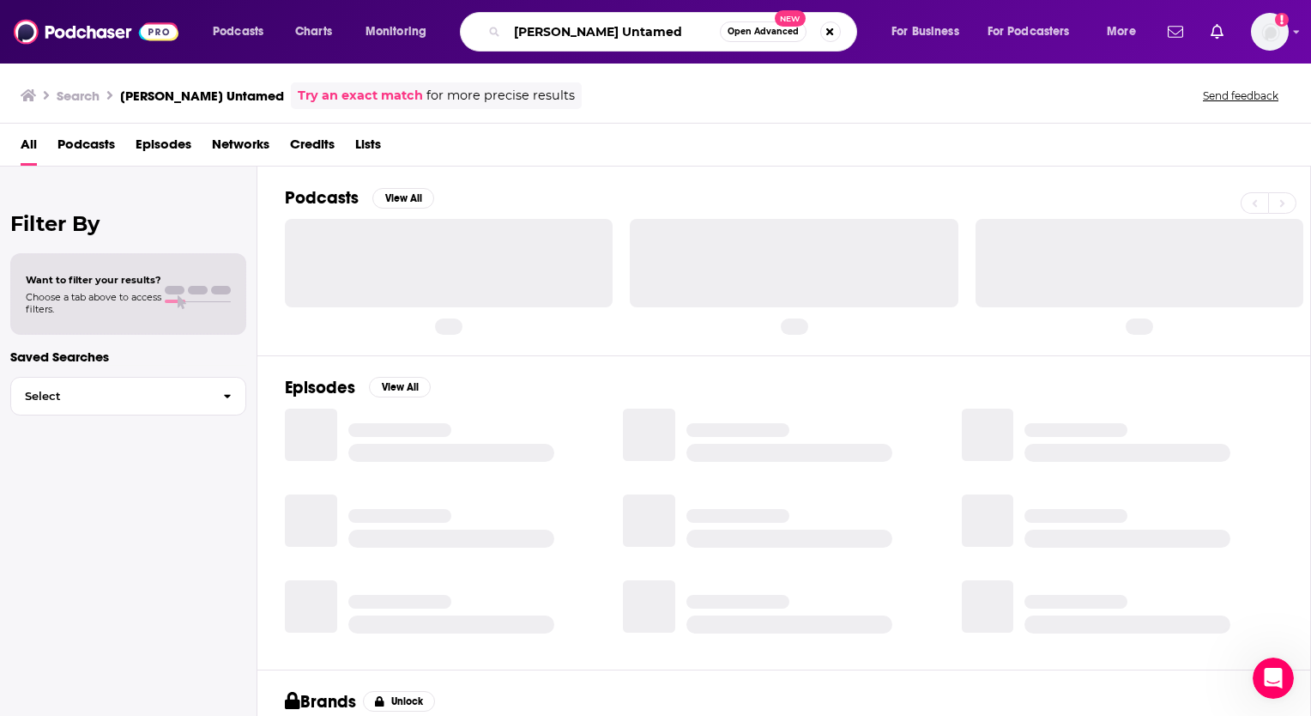
type input "[PERSON_NAME] Untamed"
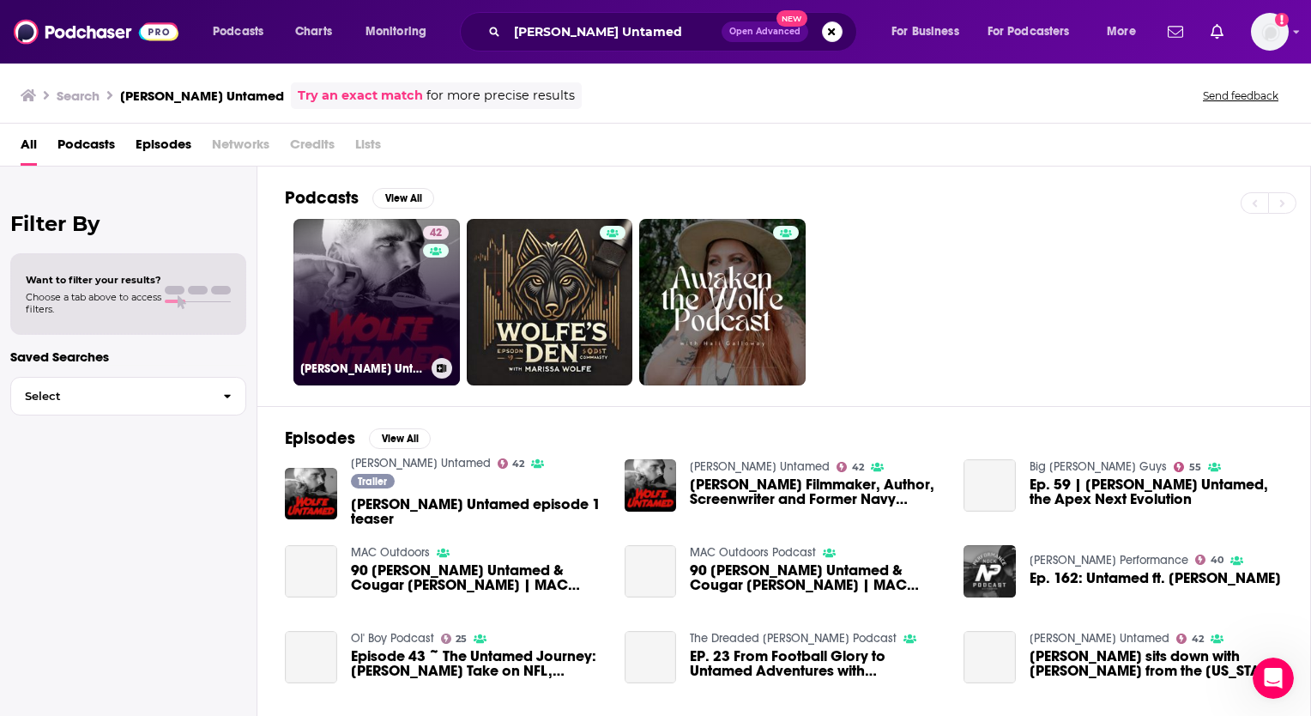
click at [367, 274] on link "42 [PERSON_NAME] Untamed" at bounding box center [376, 302] width 166 height 166
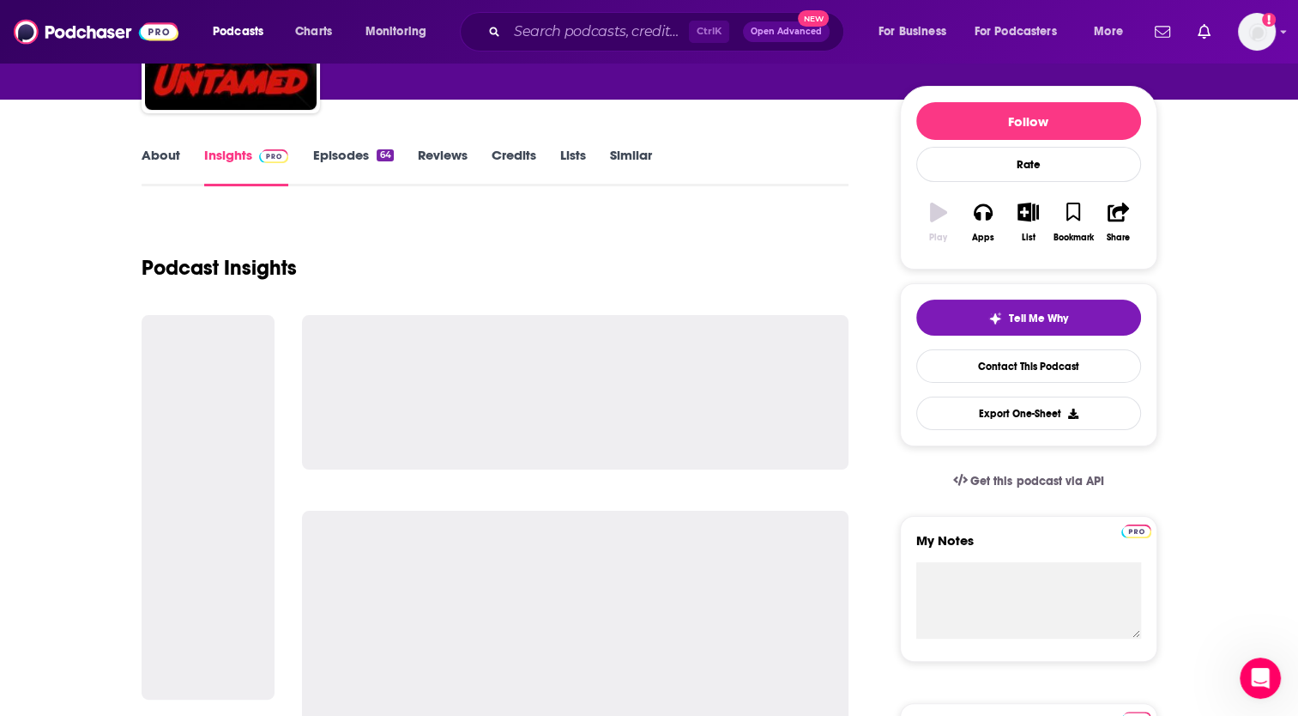
scroll to position [196, 0]
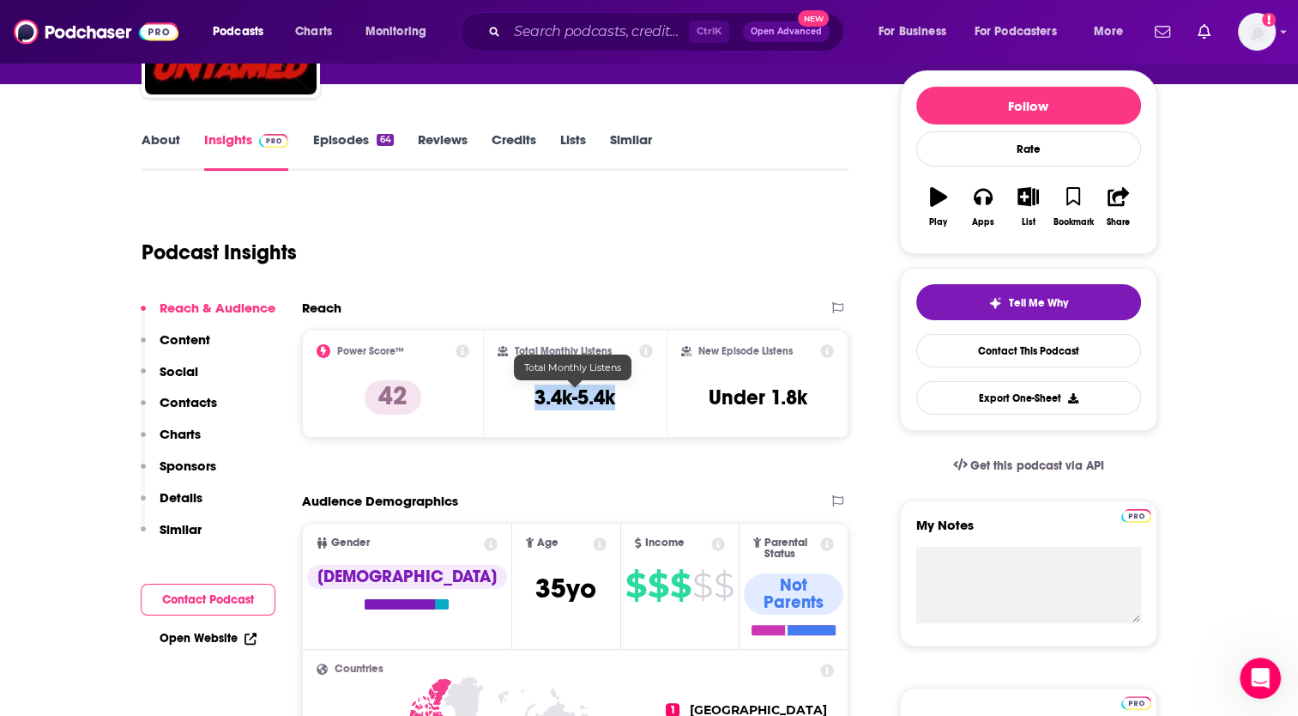
drag, startPoint x: 620, startPoint y: 391, endPoint x: 529, endPoint y: 397, distance: 91.1
click at [529, 397] on div "Total Monthly Listens 3.4k-5.4k" at bounding box center [575, 383] width 155 height 79
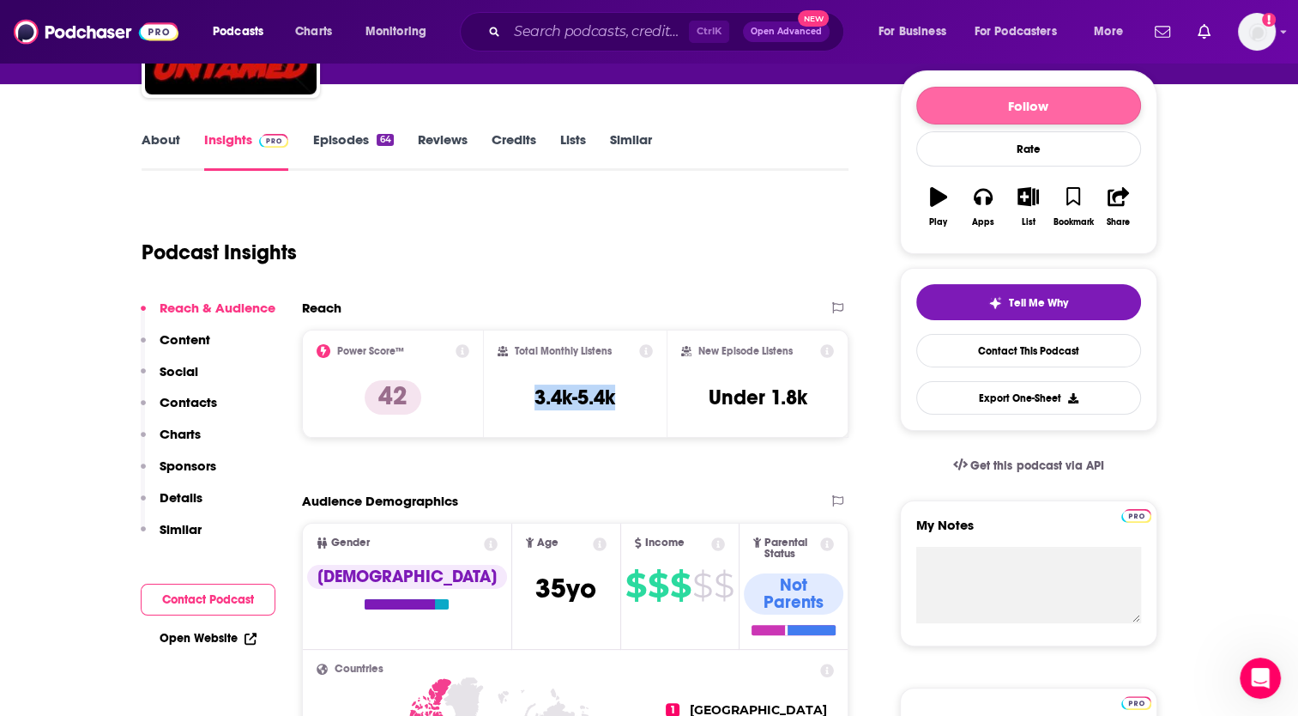
copy h3 "3.4k-5.4k"
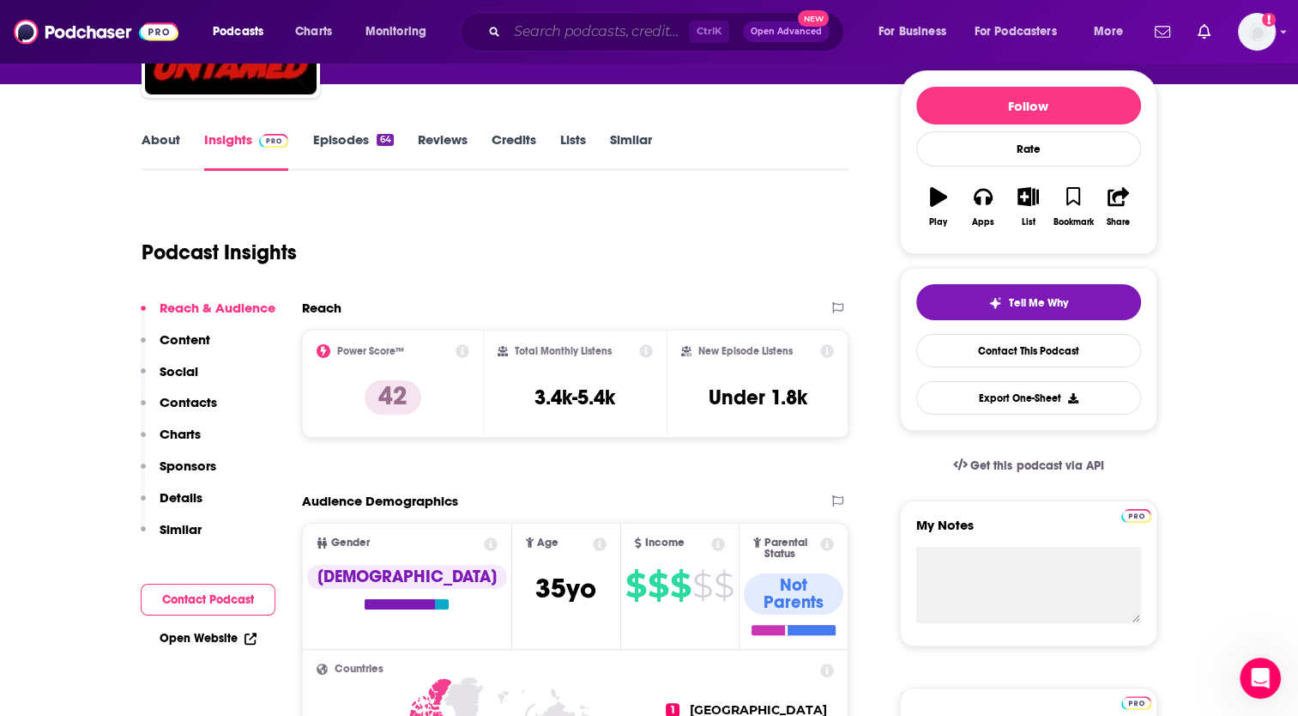
click at [631, 33] on input "Search podcasts, credits, & more..." at bounding box center [598, 31] width 182 height 27
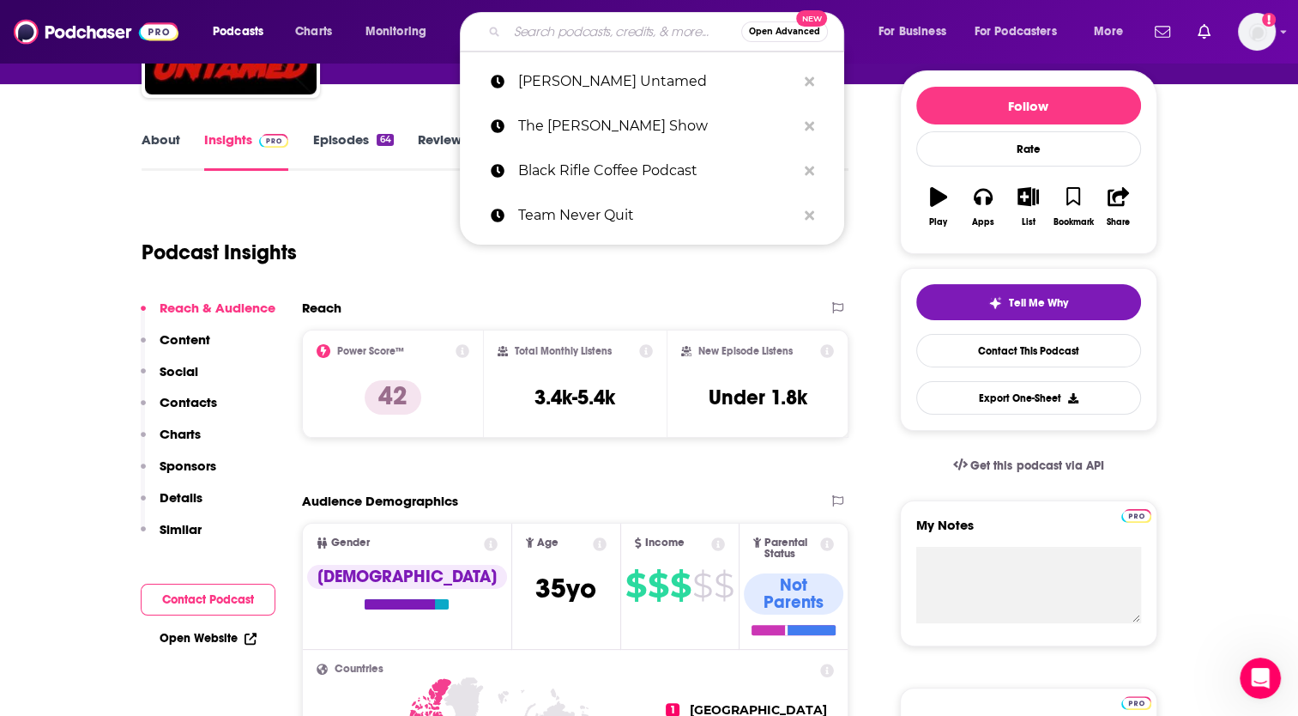
paste input "Post Run High"
type input "Post Run High"
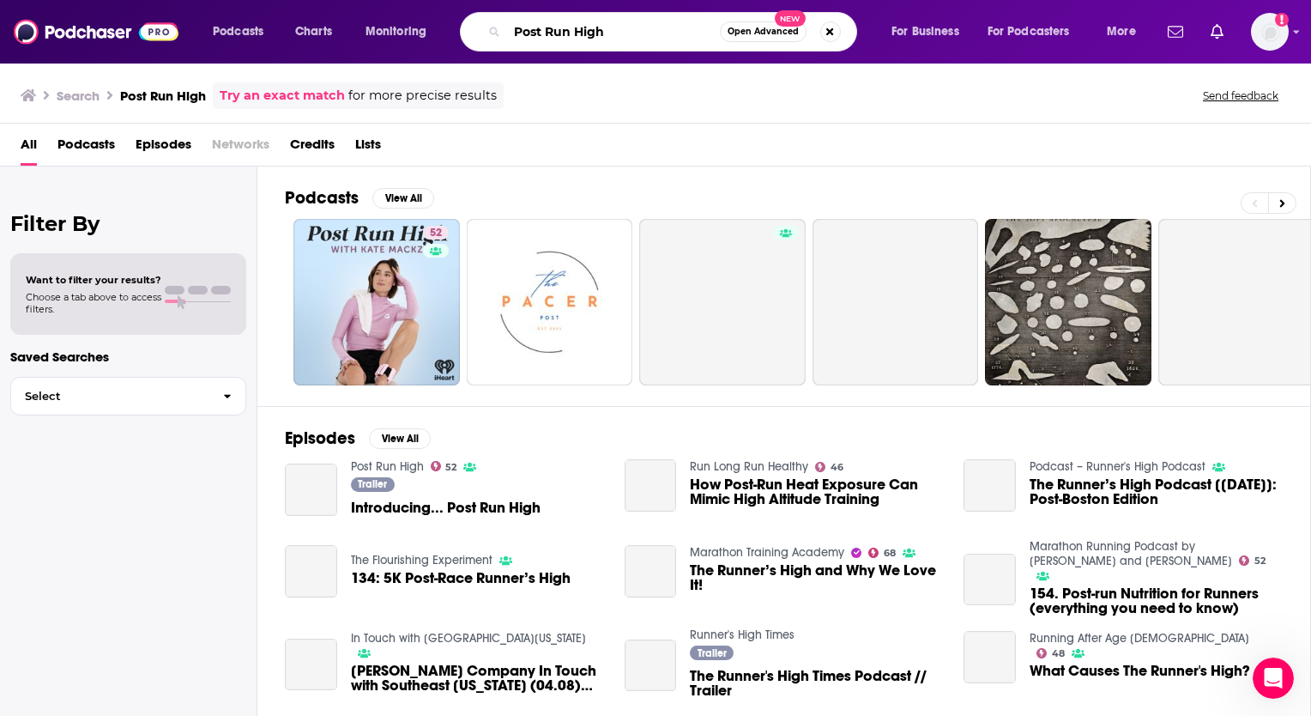
drag, startPoint x: 631, startPoint y: 39, endPoint x: 613, endPoint y: 34, distance: 18.5
click at [613, 34] on input "Post Run High" at bounding box center [613, 31] width 213 height 27
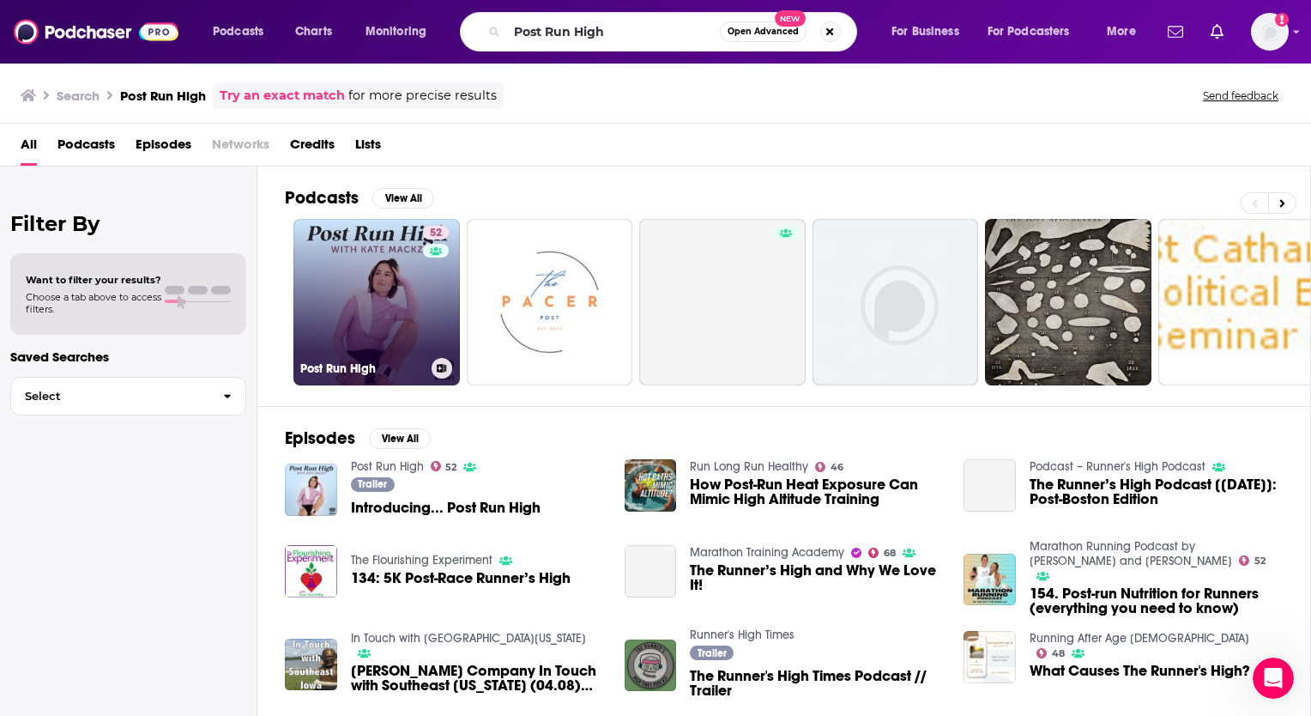
click at [347, 264] on link "52 Post Run High" at bounding box center [376, 302] width 166 height 166
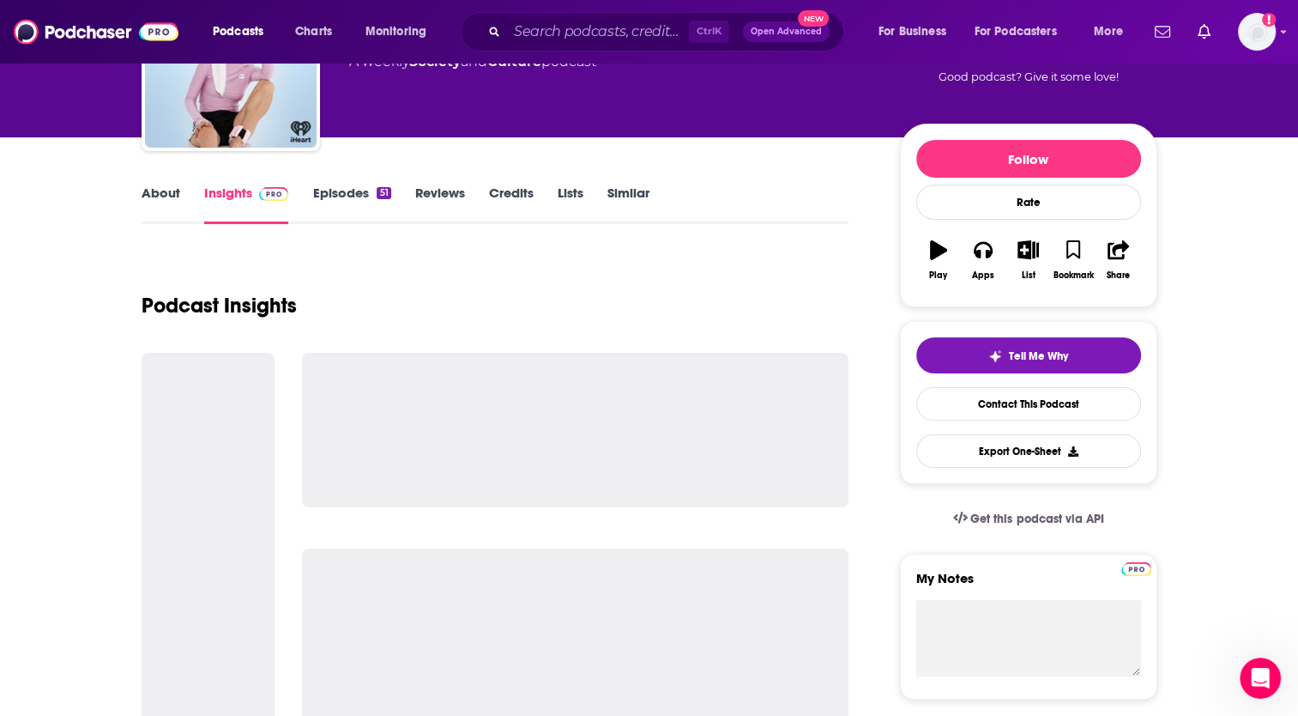
scroll to position [175, 0]
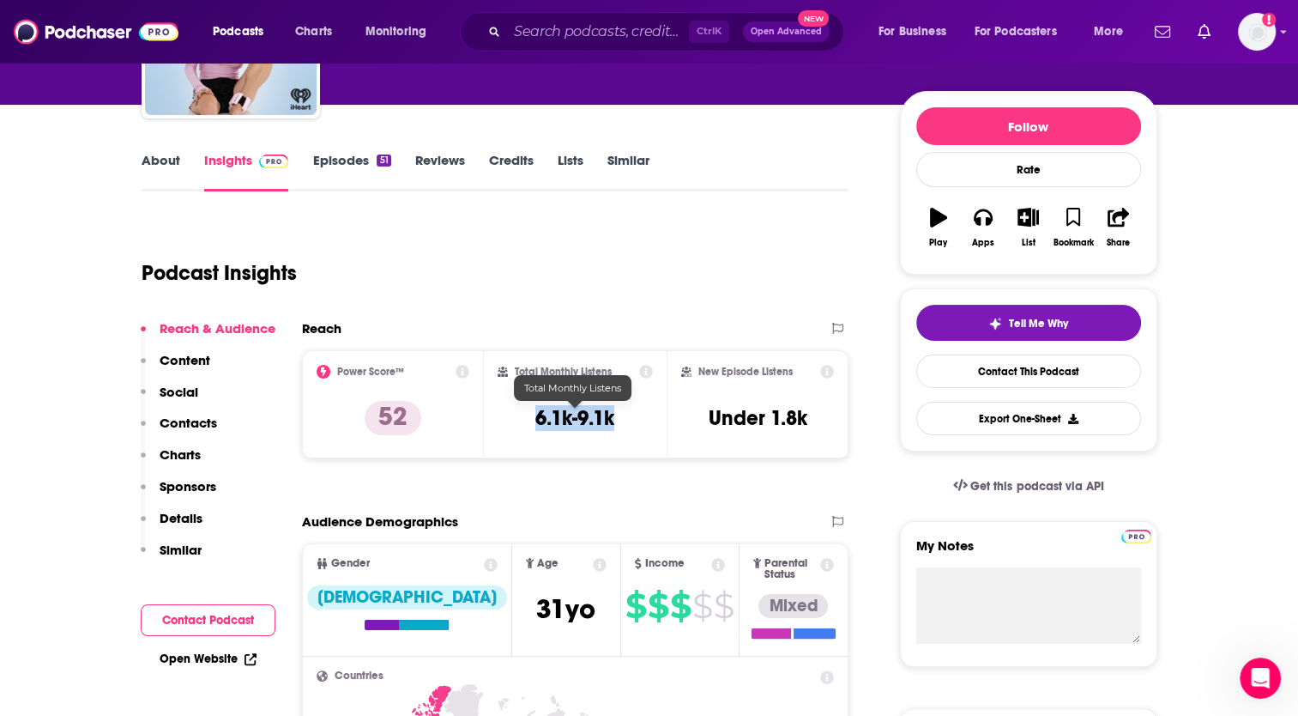
drag, startPoint x: 623, startPoint y: 407, endPoint x: 534, endPoint y: 414, distance: 89.6
click at [534, 414] on div "Total Monthly Listens 6.1k-9.1k" at bounding box center [575, 404] width 155 height 79
copy h3 "6.1k-9.1k"
click at [563, 18] on input "Search podcasts, credits, & more..." at bounding box center [598, 31] width 182 height 27
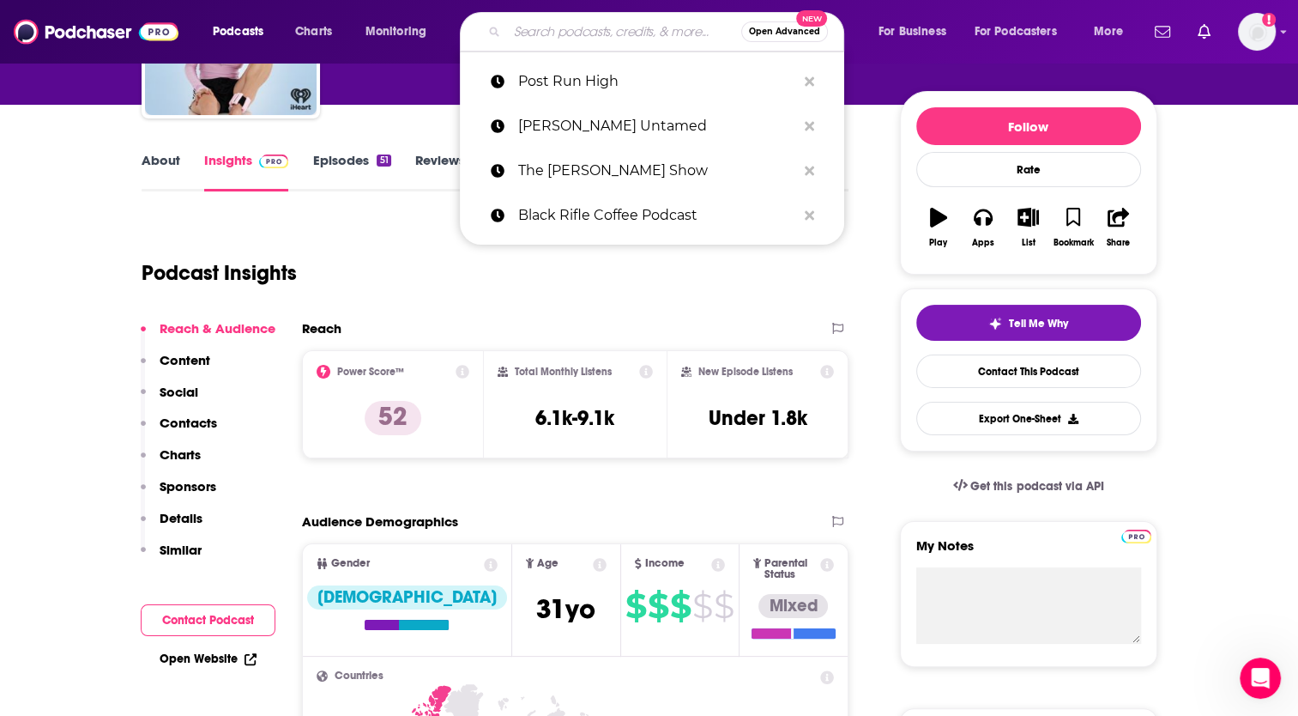
paste input "[PERSON_NAME] All Things Possible"
type input "[PERSON_NAME] All Things Possible"
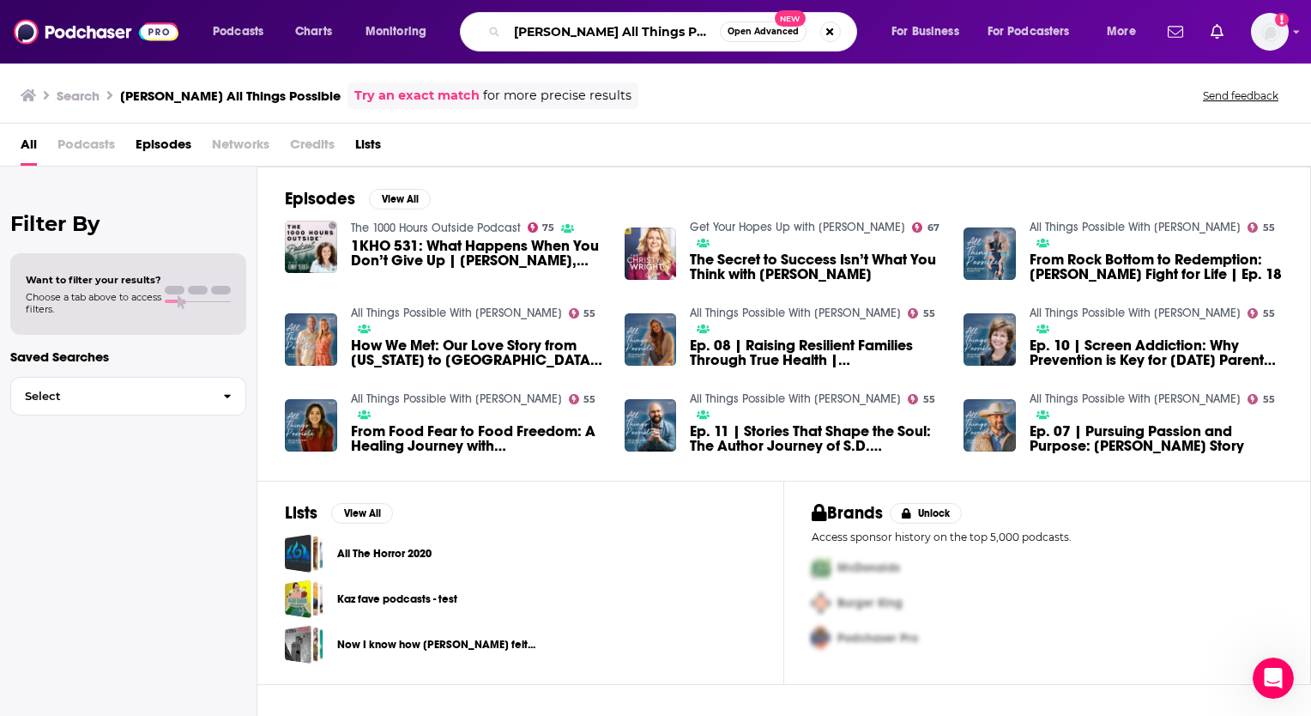
click at [615, 29] on input "[PERSON_NAME] All Things Possible" at bounding box center [613, 31] width 213 height 27
click at [779, 317] on link "All Things Possible With [PERSON_NAME]" at bounding box center [795, 312] width 211 height 15
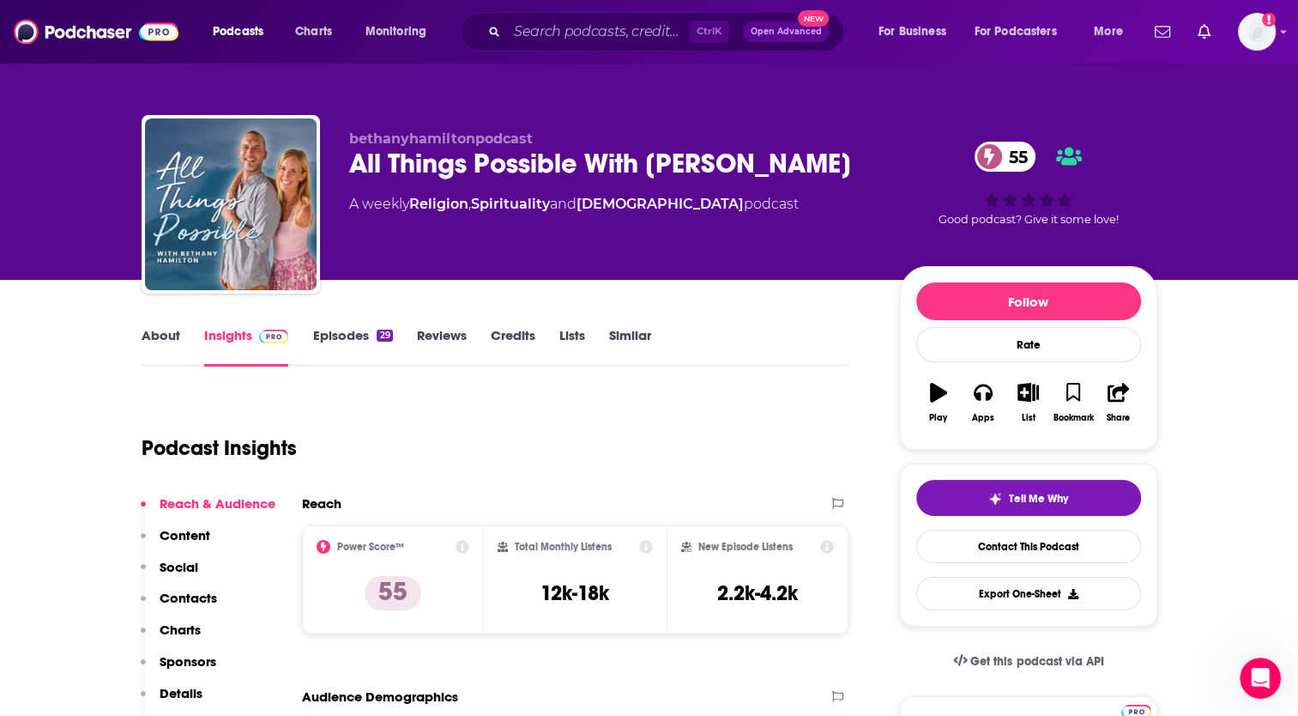
scroll to position [120, 0]
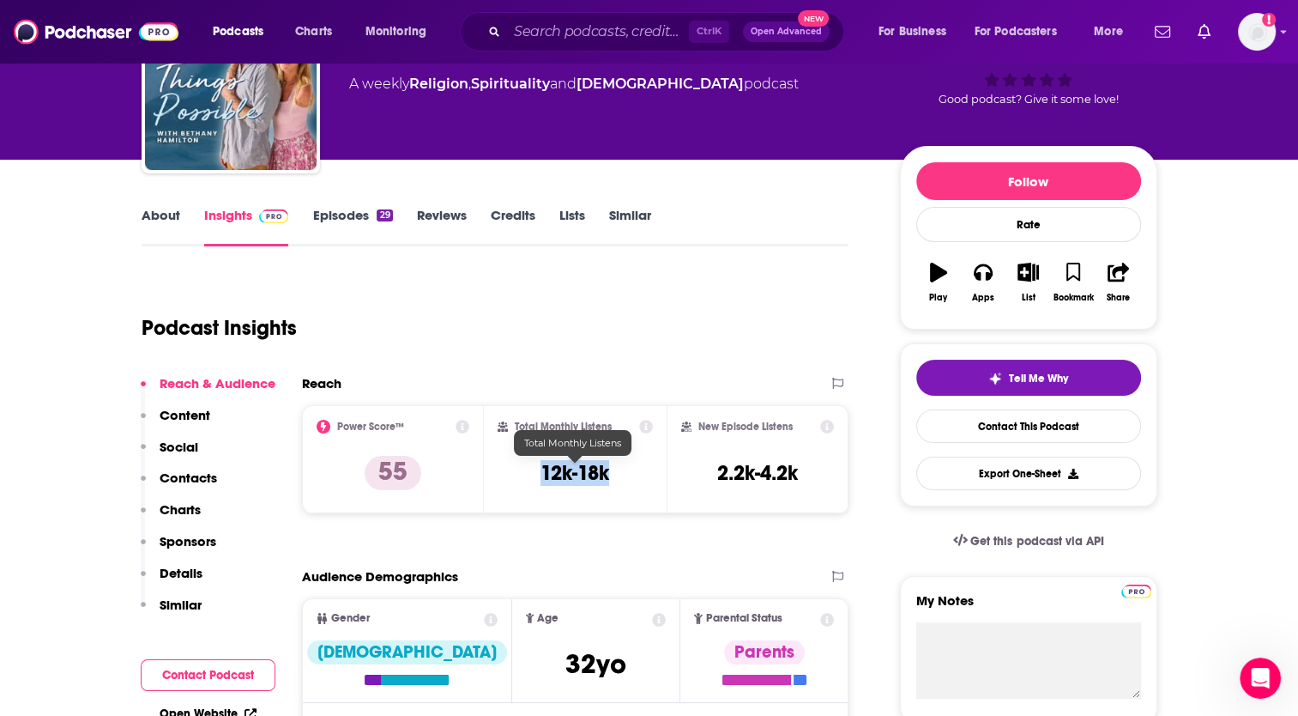
drag, startPoint x: 622, startPoint y: 476, endPoint x: 539, endPoint y: 482, distance: 83.4
click at [539, 482] on div "Total Monthly Listens 12k-18k" at bounding box center [575, 459] width 155 height 79
copy h3 "12k-18k"
